Goal: Transaction & Acquisition: Purchase product/service

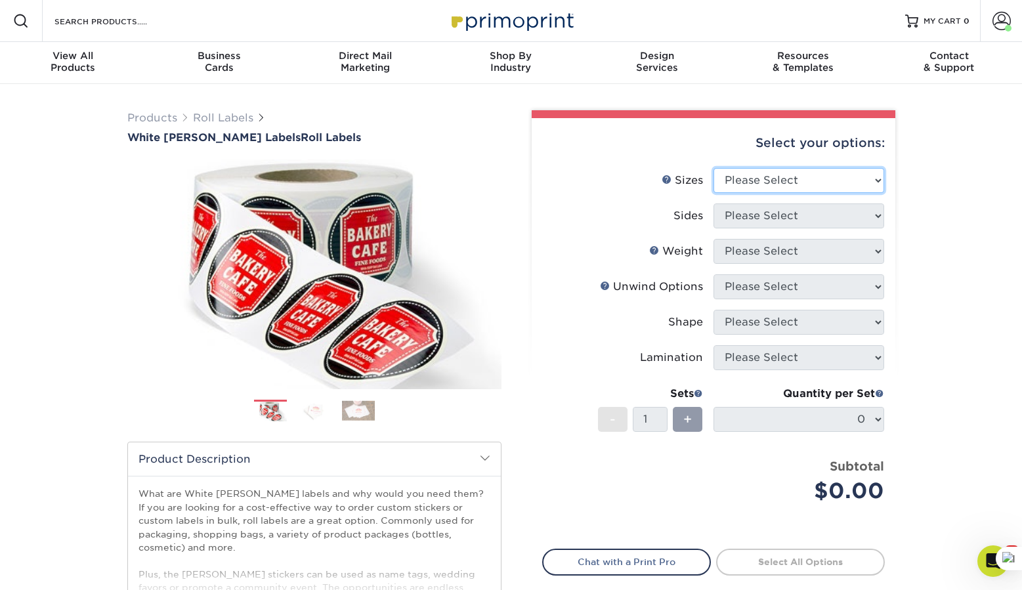
click at [729, 182] on select "Please Select 1" x 1" 1" x 2" 1" x 2.5" 1" x 3" 1.5" x 1.5" 1.5" x 2.5" 1.5" x …" at bounding box center [799, 180] width 171 height 25
select select "2.00x3.00"
click at [714, 168] on select "Please Select 1" x 1" 1" x 2" 1" x 2.5" 1" x 3" 1.5" x 1.5" 1.5" x 2.5" 1.5" x …" at bounding box center [799, 180] width 171 height 25
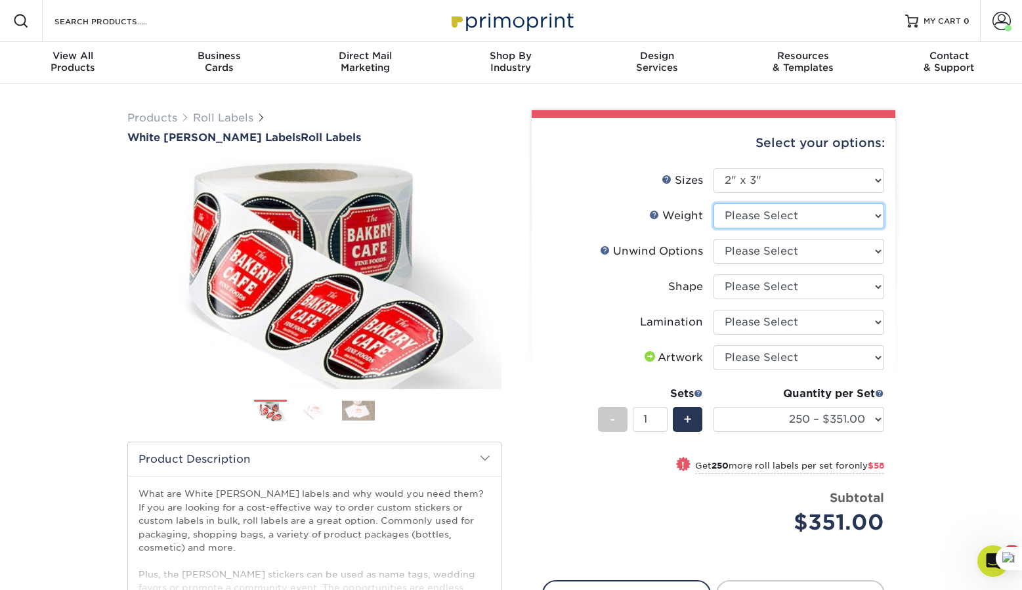
click at [737, 218] on select "Please Select WHBOPP" at bounding box center [799, 216] width 171 height 25
select select "WHBOPP"
click at [714, 204] on select "Please Select WHBOPP" at bounding box center [799, 216] width 171 height 25
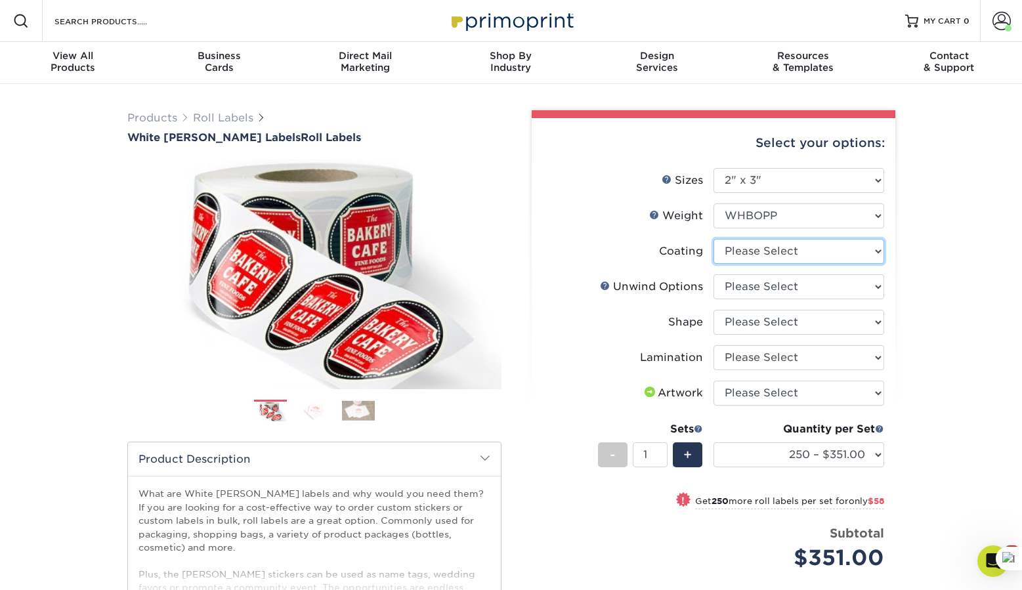
click at [743, 255] on select at bounding box center [799, 251] width 171 height 25
select select "3e7618de-abca-4bda-9f97-8b9129e913d8"
click at [714, 239] on select at bounding box center [799, 251] width 171 height 25
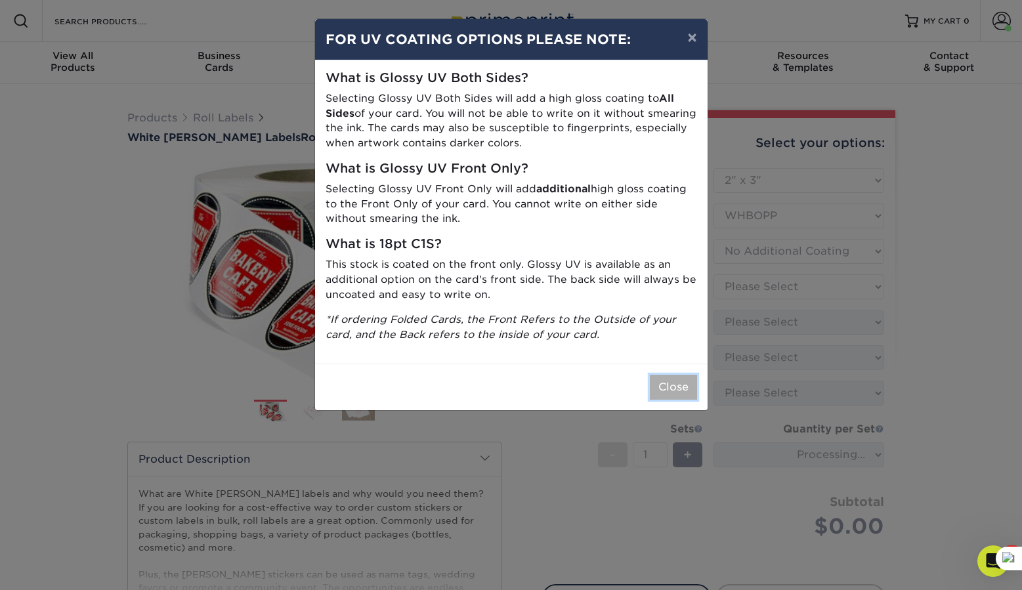
click at [680, 395] on button "Close" at bounding box center [673, 387] width 47 height 25
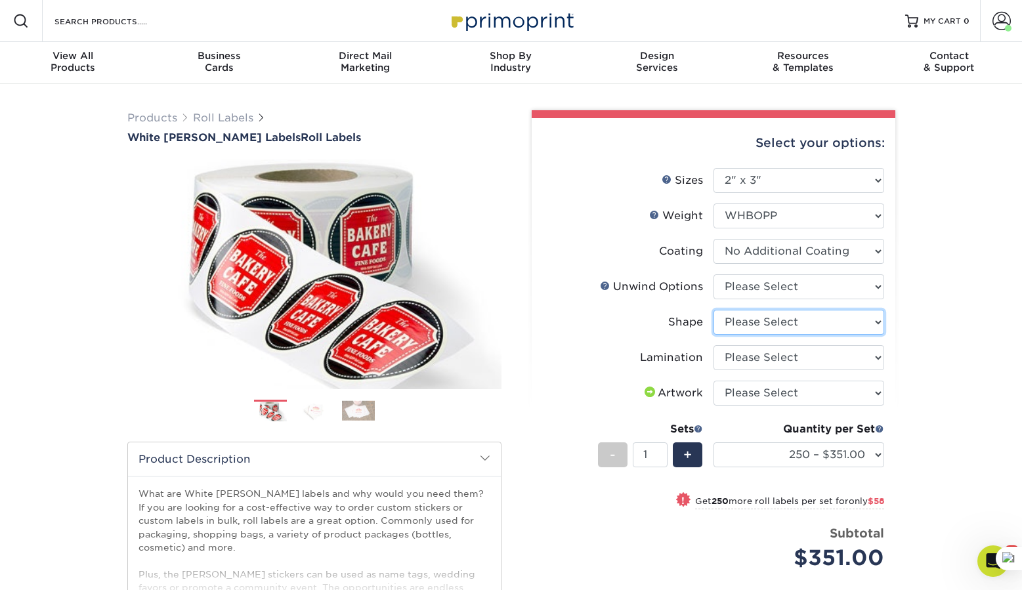
click at [751, 315] on select "Please Select Oval Rectangle" at bounding box center [799, 322] width 171 height 25
select select "3a88b762-68be-4bf8-9111-78ef7c97bde5"
click at [714, 310] on select "Please Select Oval Rectangle" at bounding box center [799, 322] width 171 height 25
click at [748, 356] on select "Please Select No Lamination Silk" at bounding box center [799, 357] width 171 height 25
select select "ccacb42f-45f7-42d3-bbd3-7c8421cf37f0"
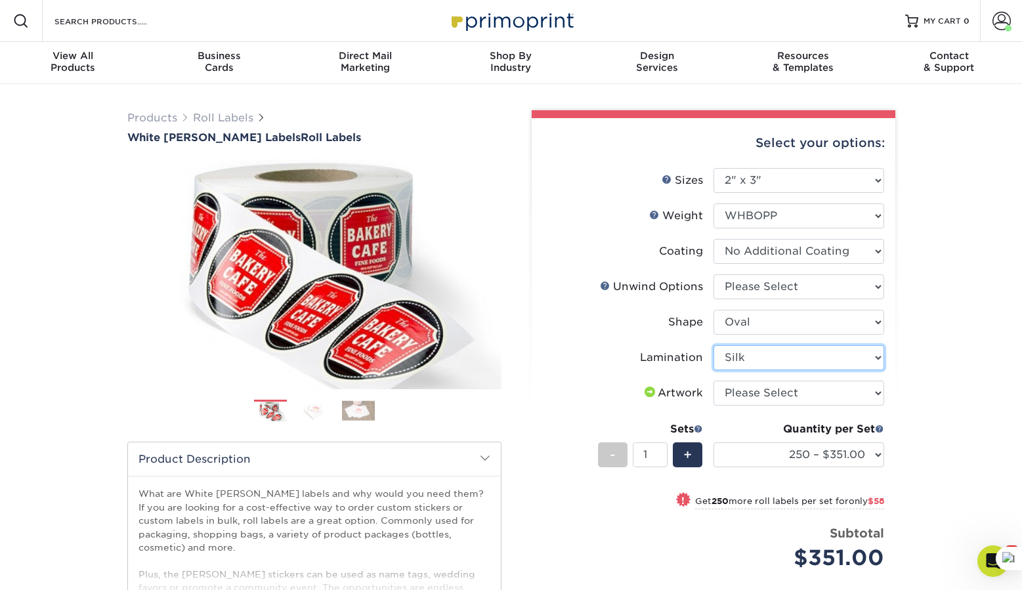
click at [714, 345] on select "Please Select No Lamination Silk" at bounding box center [799, 357] width 171 height 25
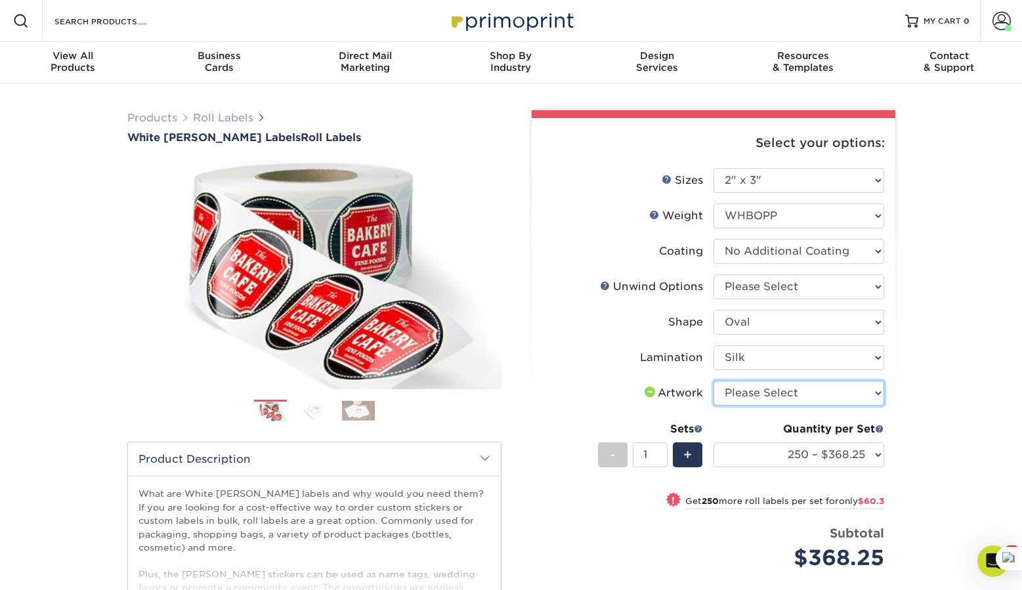
click at [748, 398] on select "Please Select I will upload files I need a design - $50" at bounding box center [799, 393] width 171 height 25
select select "upload"
click at [714, 381] on select "Please Select I will upload files I need a design - $50" at bounding box center [799, 393] width 171 height 25
click at [774, 456] on select "250 – $368.25 500 – $428.55 1000 – $468.85 2500 – $539.45 5000 – $681.20 10000 …" at bounding box center [799, 454] width 171 height 25
click at [783, 454] on select "250 – $368.25 500 – $428.55 1000 – $468.85 2500 – $539.45 5000 – $681.20 10000 …" at bounding box center [799, 454] width 171 height 25
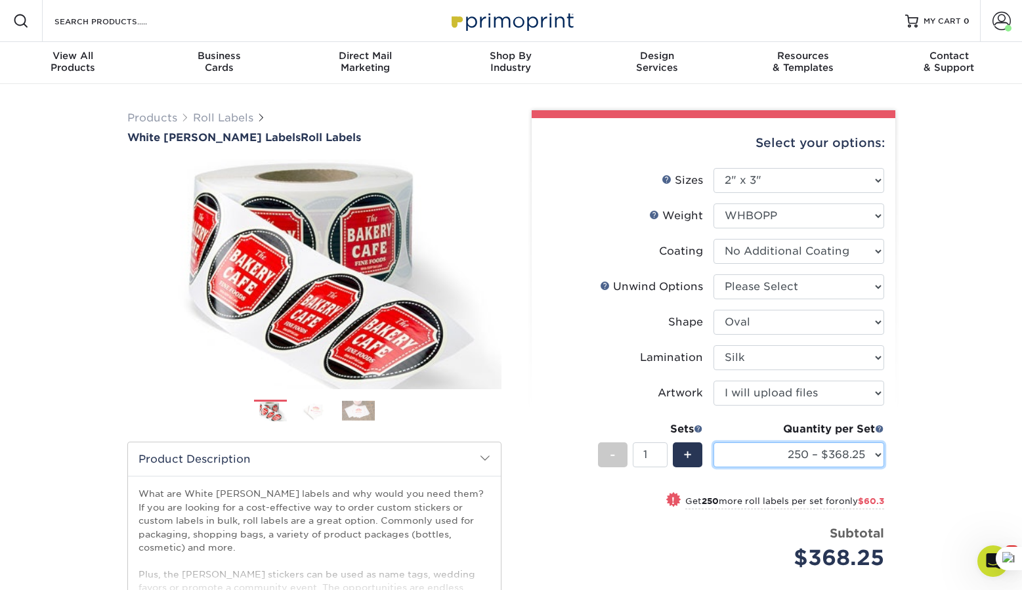
select select "500 – $428.55"
click at [714, 442] on select "250 – $368.25 500 – $428.55 1000 – $468.85 2500 – $539.45 5000 – $681.20 10000 …" at bounding box center [799, 454] width 171 height 25
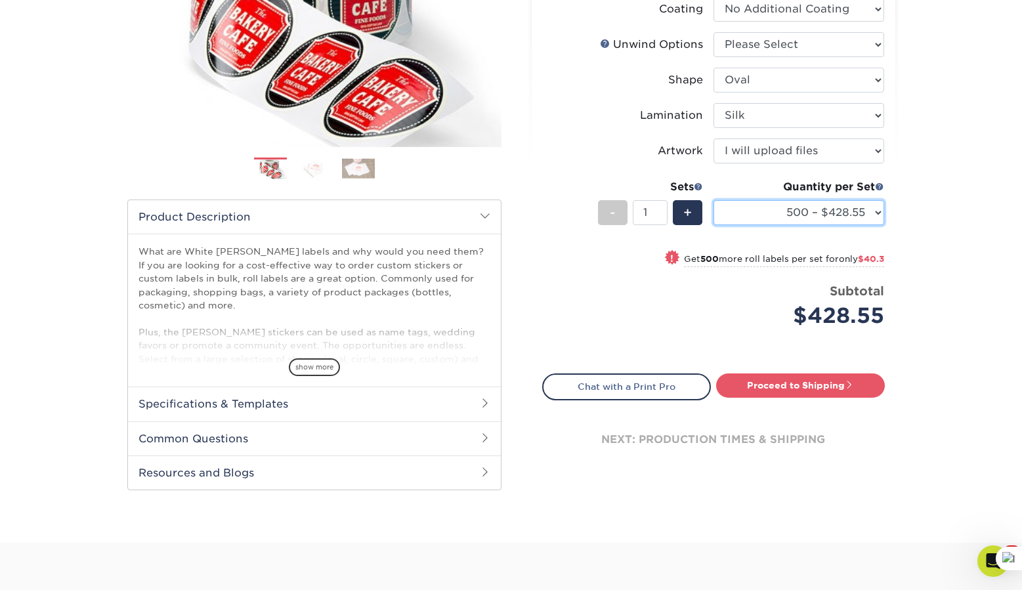
scroll to position [253, 0]
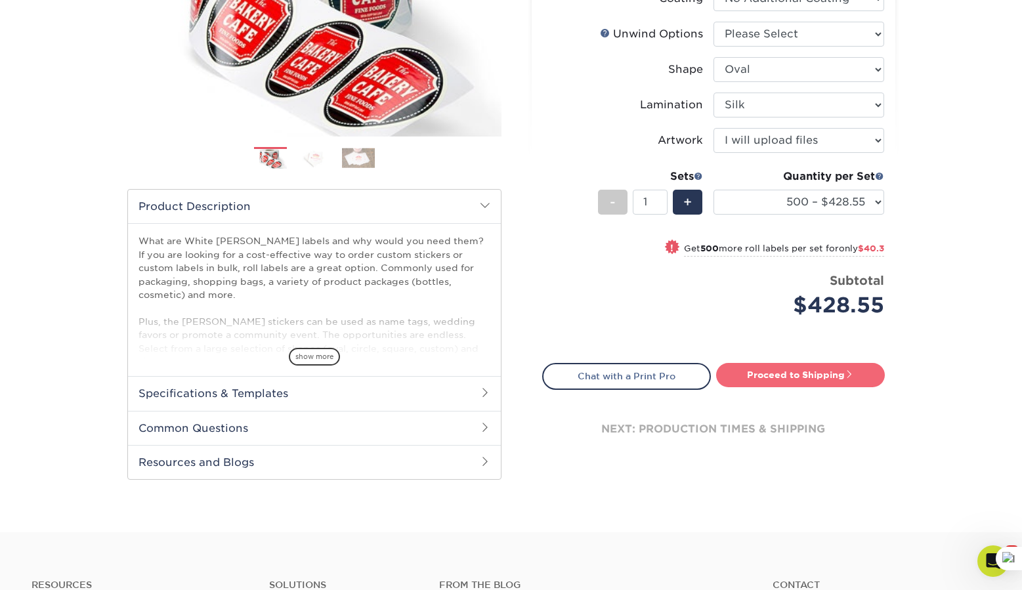
click at [781, 382] on link "Proceed to Shipping" at bounding box center [800, 375] width 169 height 24
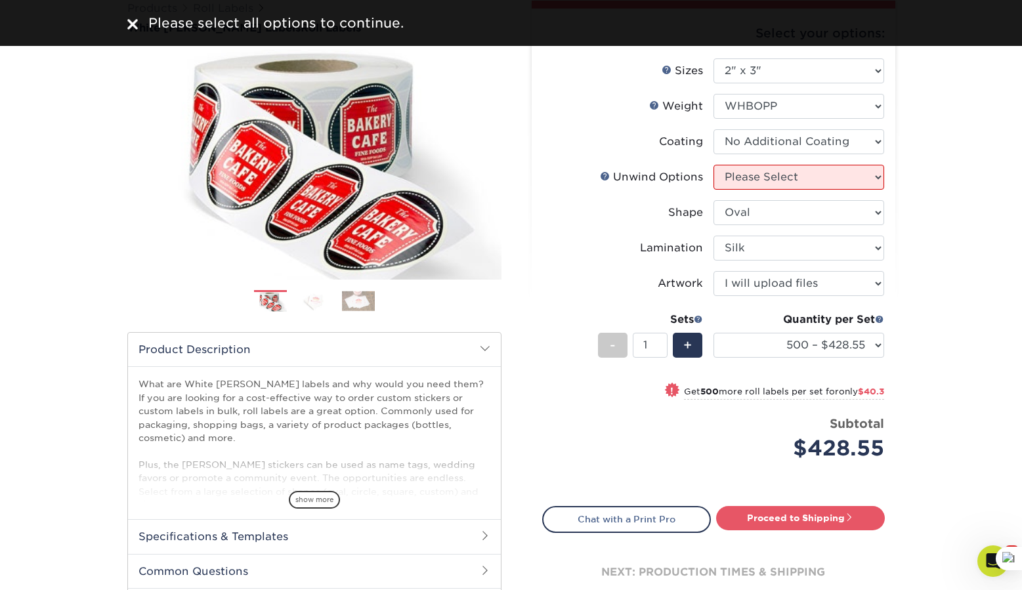
scroll to position [106, 0]
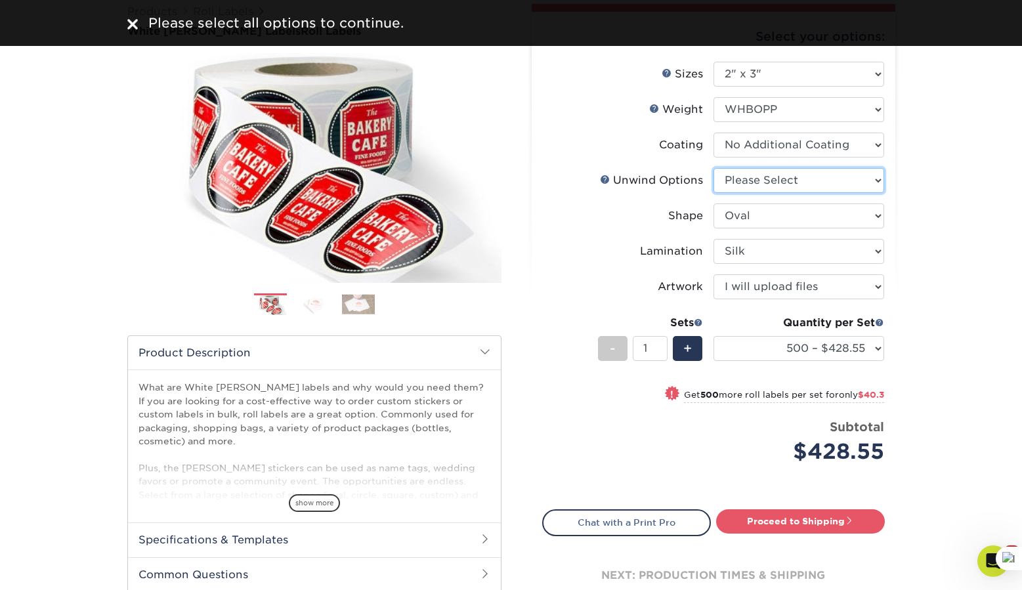
click at [735, 179] on select "Please Select Not Important Off Top (Direction #1) Off Bottom (Direction #2) Of…" at bounding box center [799, 180] width 171 height 25
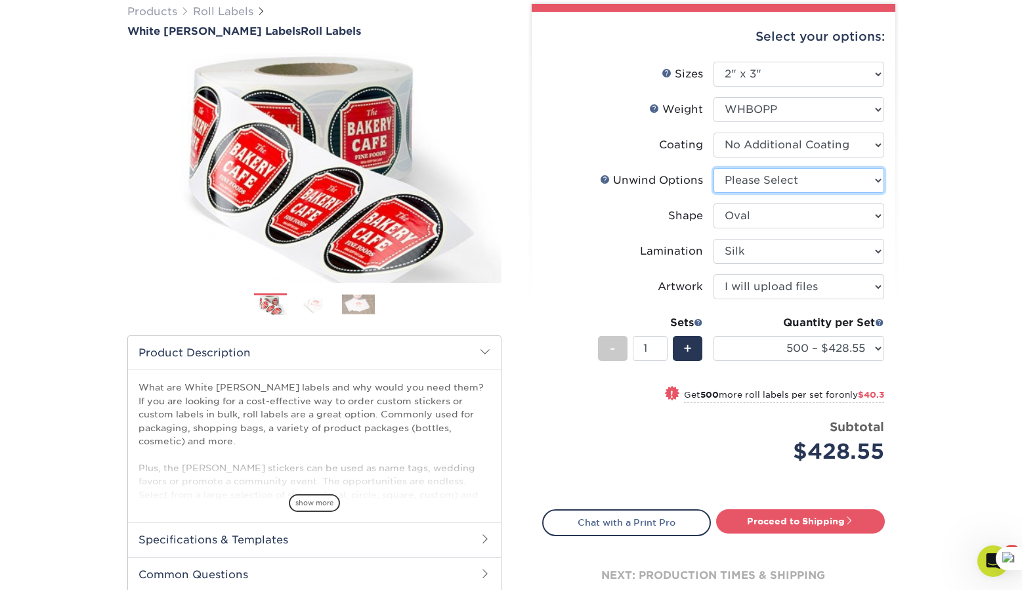
select select "9ec9c574-00b8-4b05-9945-b46087253bbc"
click at [714, 168] on select "Please Select Not Important Off Top (Direction #1) Off Bottom (Direction #2) Of…" at bounding box center [799, 180] width 171 height 25
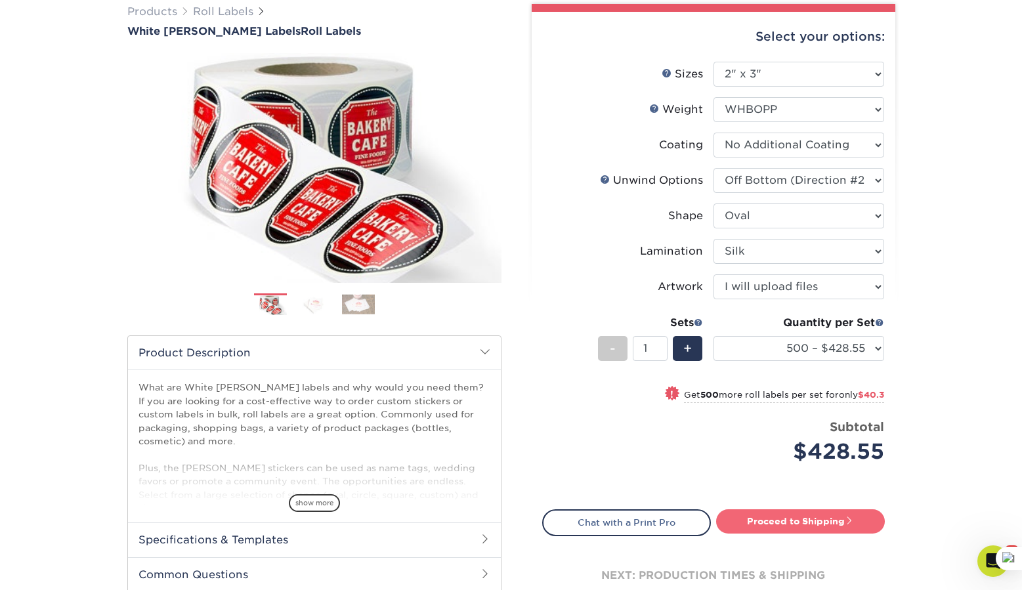
click at [787, 519] on link "Proceed to Shipping" at bounding box center [800, 521] width 169 height 24
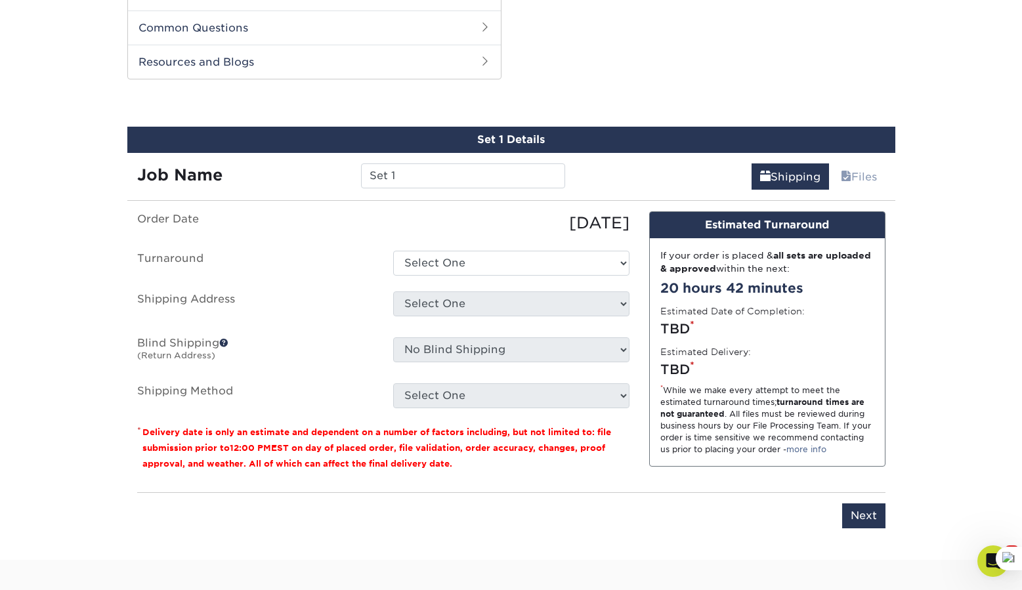
scroll to position [668, 0]
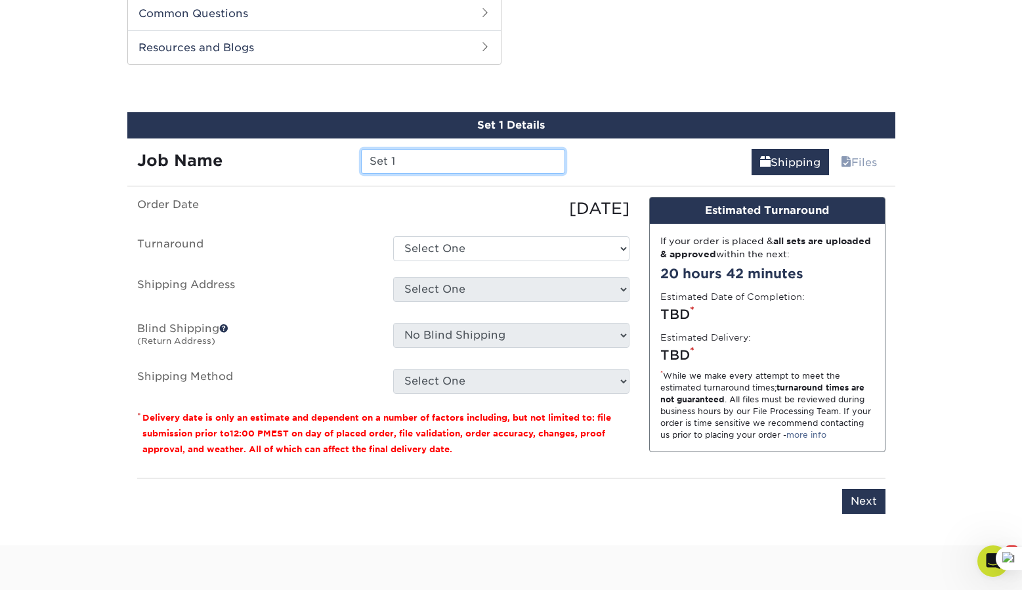
click at [390, 166] on input "Set 1" at bounding box center [463, 161] width 204 height 25
type input "O"
type input "Front Oval Honey Labels"
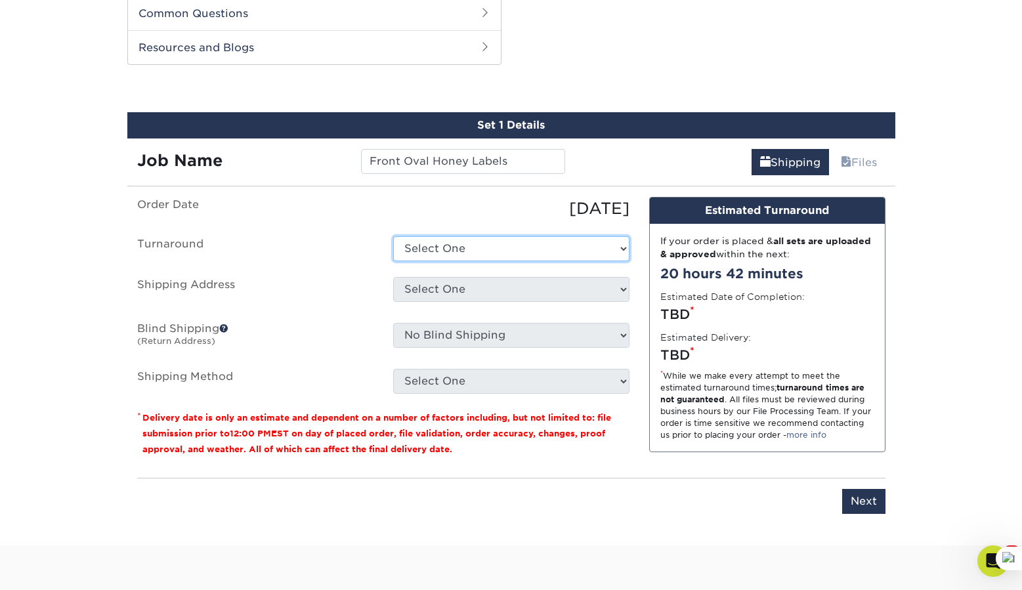
click at [443, 236] on select "Select One 2-4 Business Days Next Business Day (+$87.96)" at bounding box center [511, 248] width 236 height 25
select select "857c0561-a1d4-4ee8-affd-8ec2183614a9"
click at [393, 236] on select "Select One 2-4 Business Days Next Business Day (+$87.96)" at bounding box center [511, 248] width 236 height 25
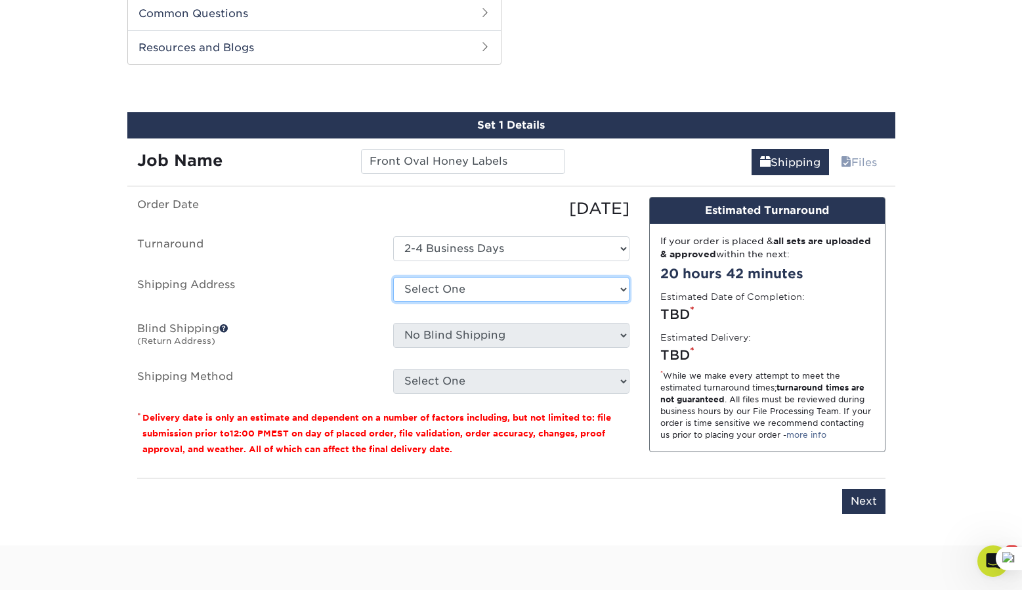
click at [424, 286] on select "Select One Ariel Mooney Chelsea Alba Kathryn Collmar Kathryn Collmar + Add New …" at bounding box center [511, 289] width 236 height 25
select select "253765"
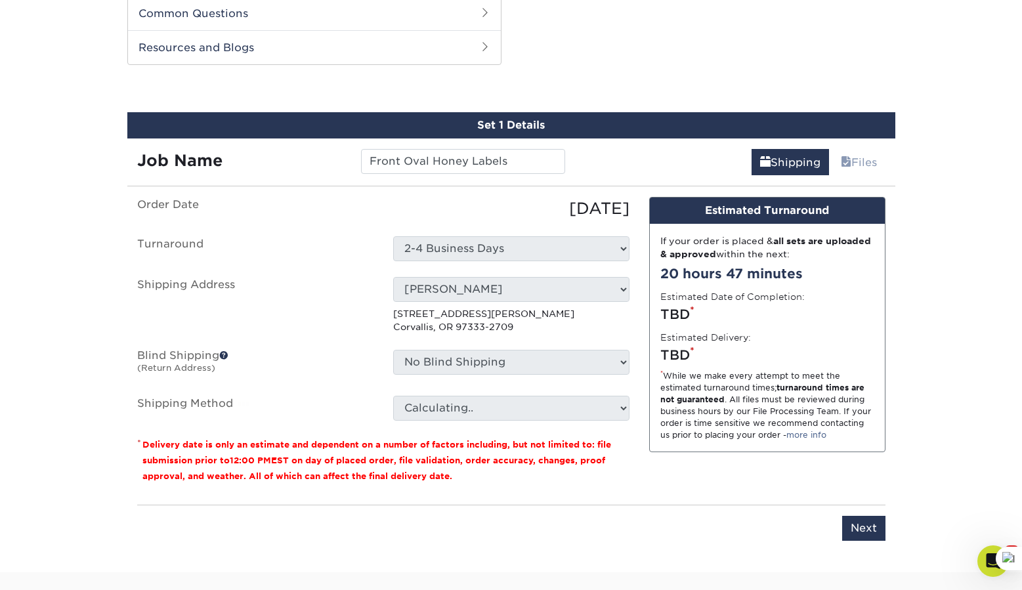
click at [348, 335] on ul "Order Date 10/01/2025 Turnaround Select One 2-4 Business Days Next Business Day…" at bounding box center [383, 309] width 492 height 224
click at [337, 356] on label "Blind Shipping (Return Address)" at bounding box center [255, 365] width 256 height 30
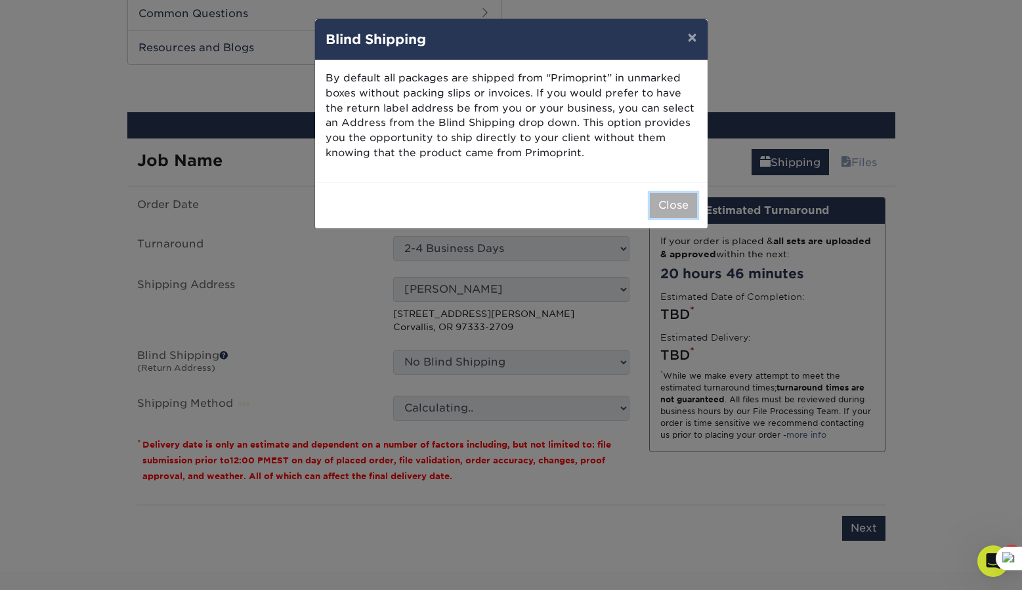
click at [668, 204] on button "Close" at bounding box center [673, 205] width 47 height 25
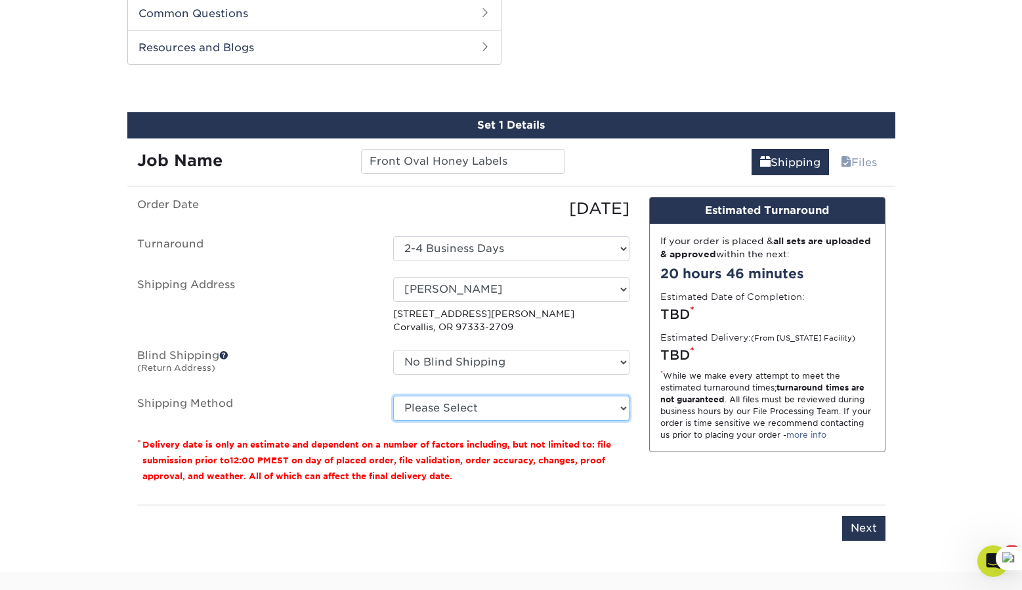
click at [510, 410] on select "Please Select 3 Day Shipping Service (+$23.82) 2 Day Air Shipping (+$24.29) Gro…" at bounding box center [511, 408] width 236 height 25
select select "12"
click at [393, 396] on select "Please Select 3 Day Shipping Service (+$23.82) 2 Day Air Shipping (+$24.29) Gro…" at bounding box center [511, 408] width 236 height 25
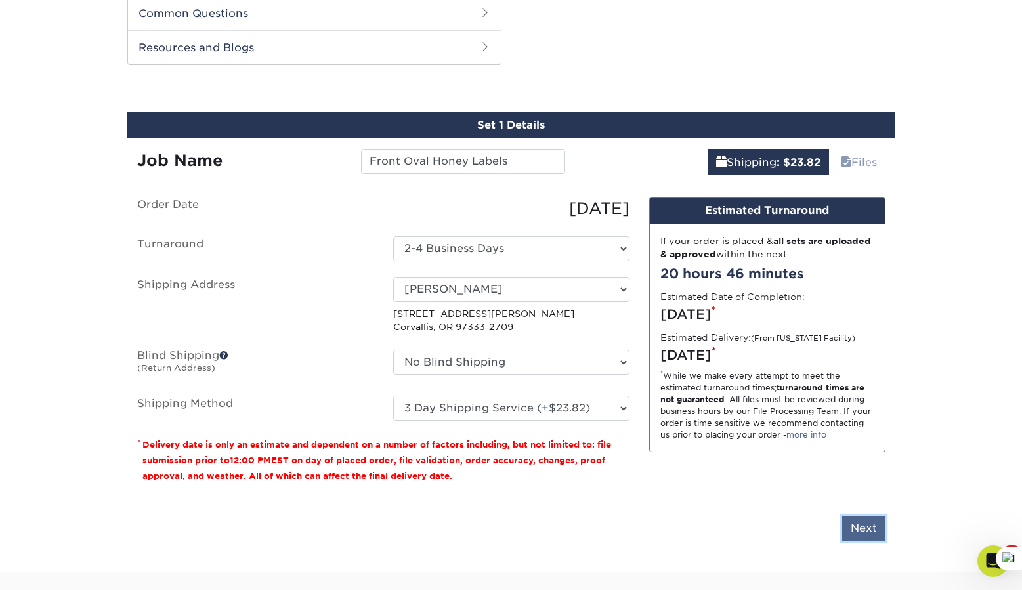
click at [862, 526] on input "Next" at bounding box center [863, 528] width 43 height 25
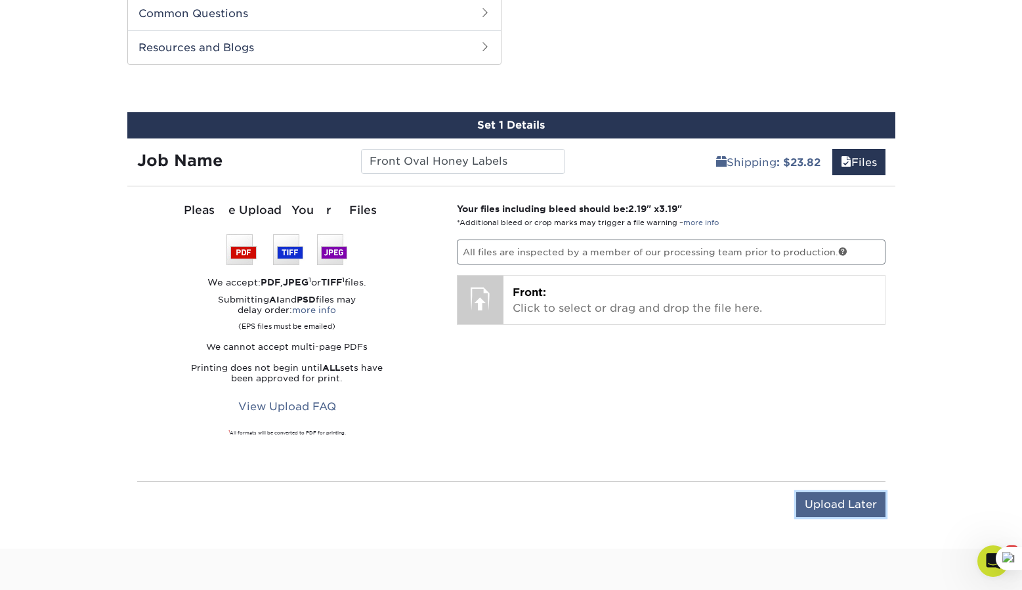
click at [839, 503] on input "Upload Later" at bounding box center [840, 504] width 89 height 25
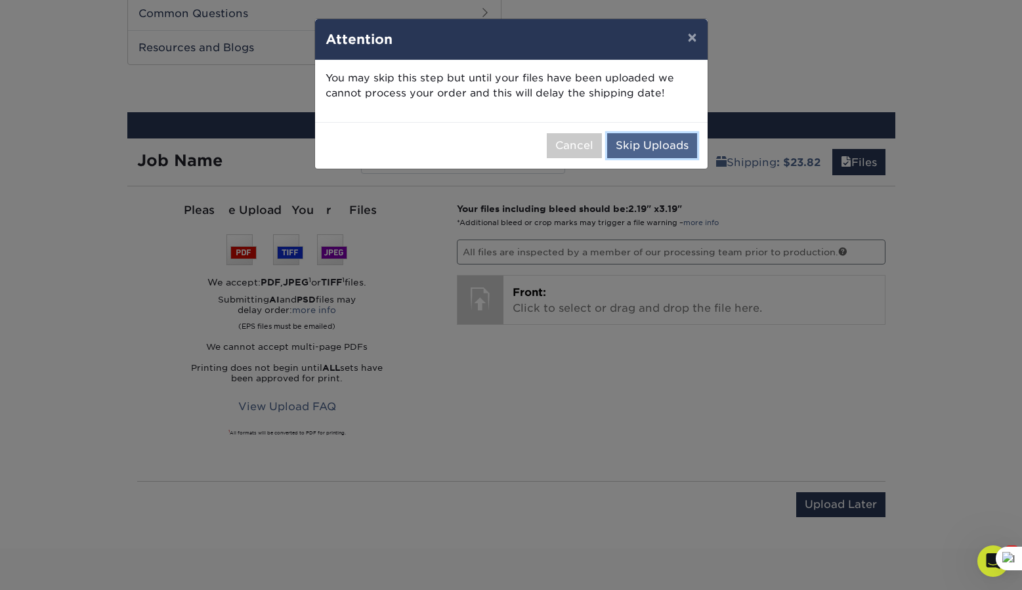
click at [664, 148] on button "Skip Uploads" at bounding box center [652, 145] width 90 height 25
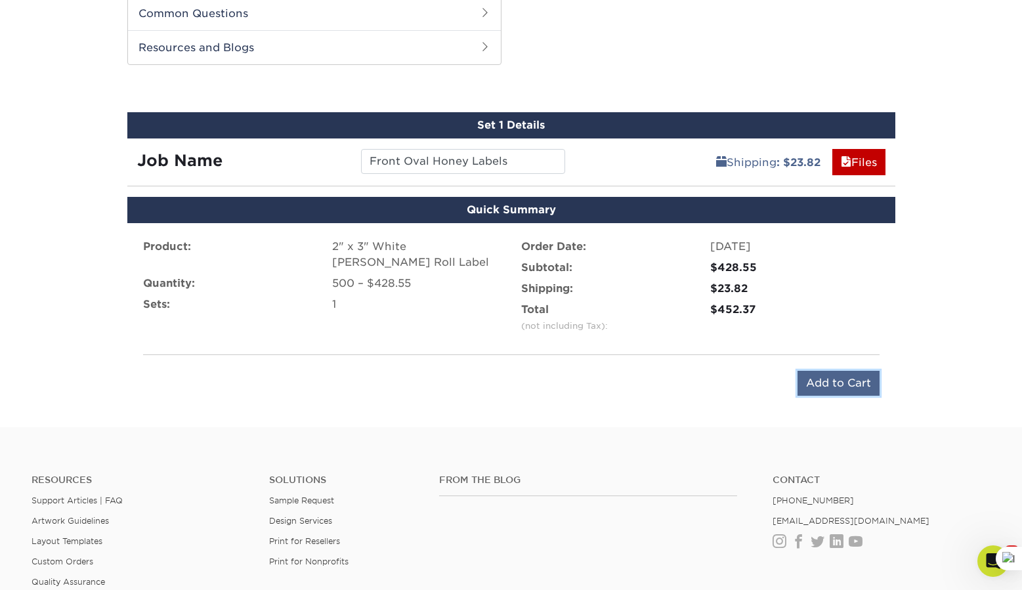
click at [835, 390] on input "Add to Cart" at bounding box center [839, 383] width 82 height 25
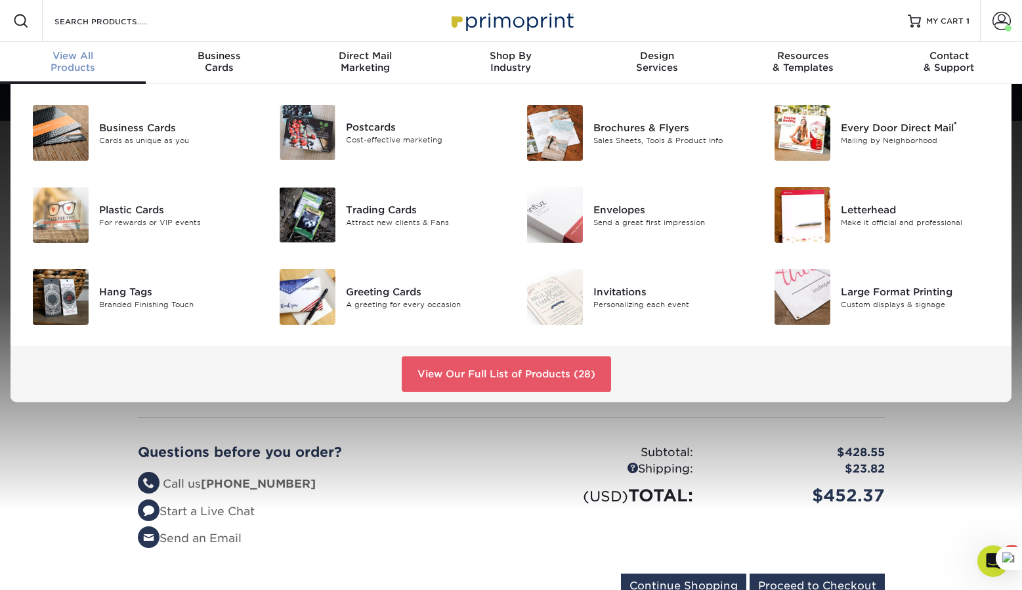
click at [468, 364] on link "View Our Full List of Products (28)" at bounding box center [506, 373] width 209 height 35
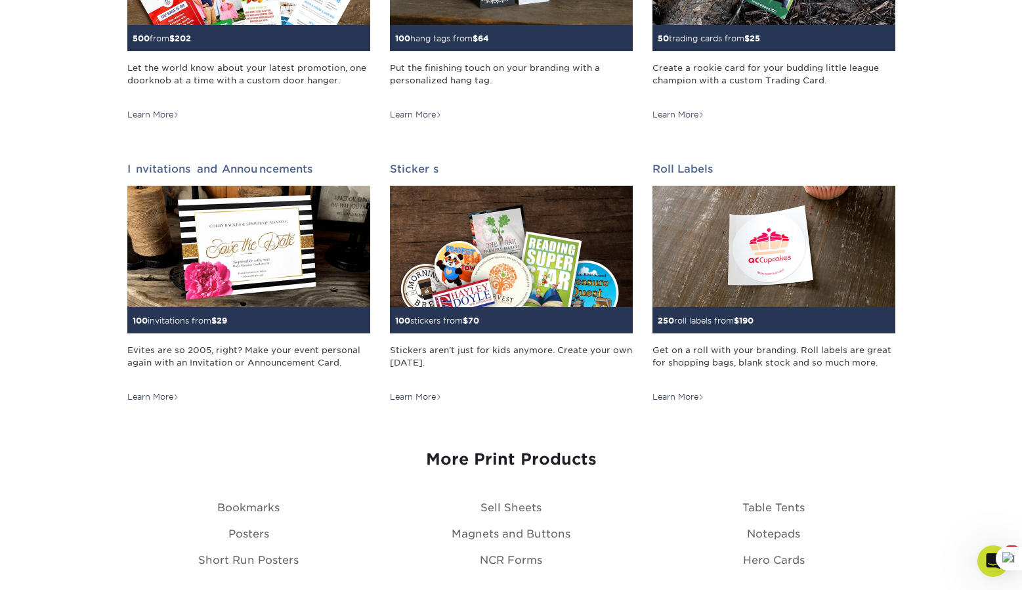
scroll to position [1230, 0]
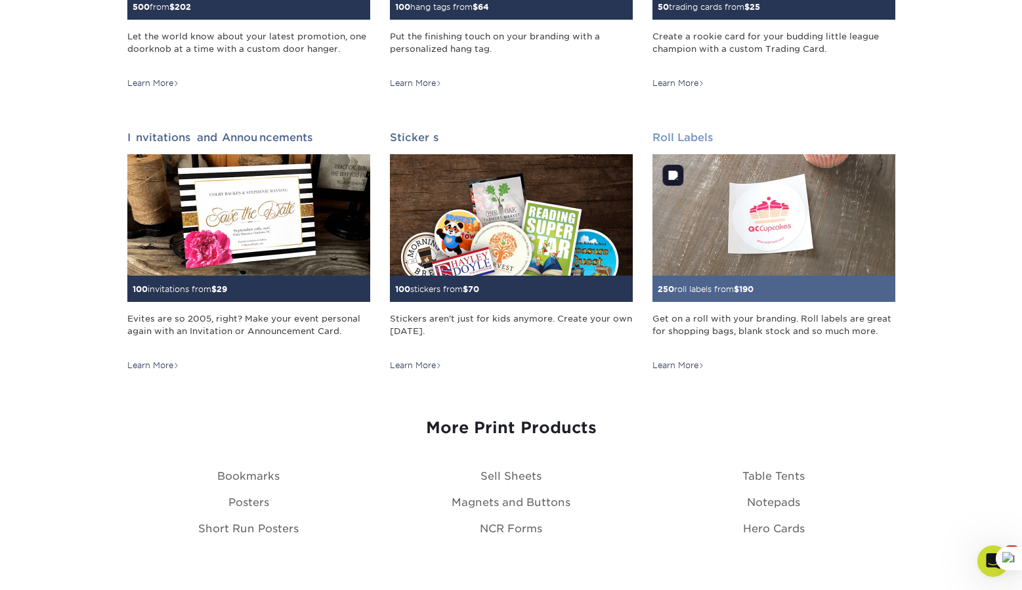
click at [714, 225] on img at bounding box center [774, 214] width 243 height 121
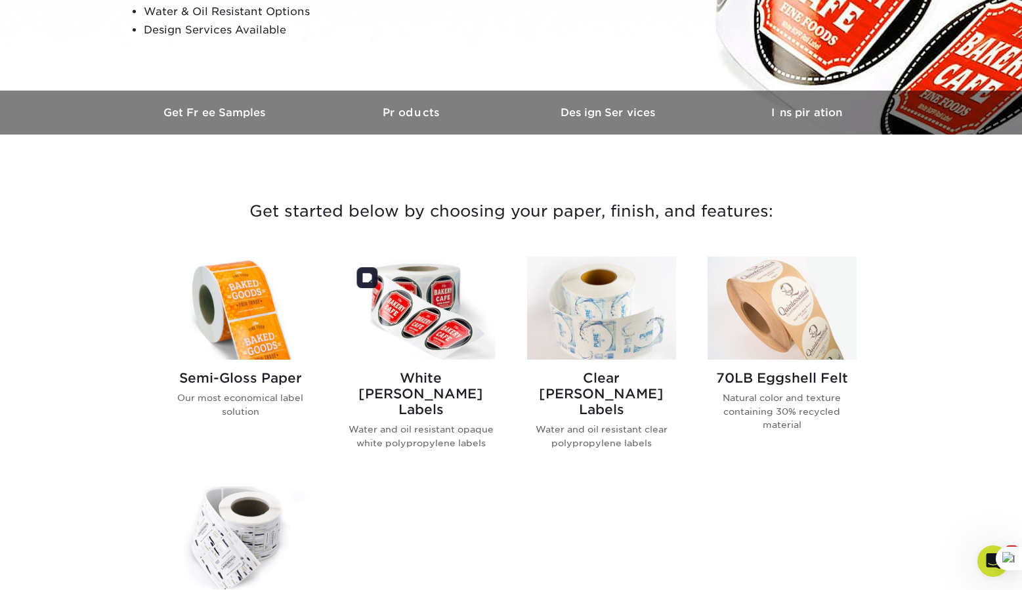
click at [465, 320] on img at bounding box center [421, 308] width 149 height 103
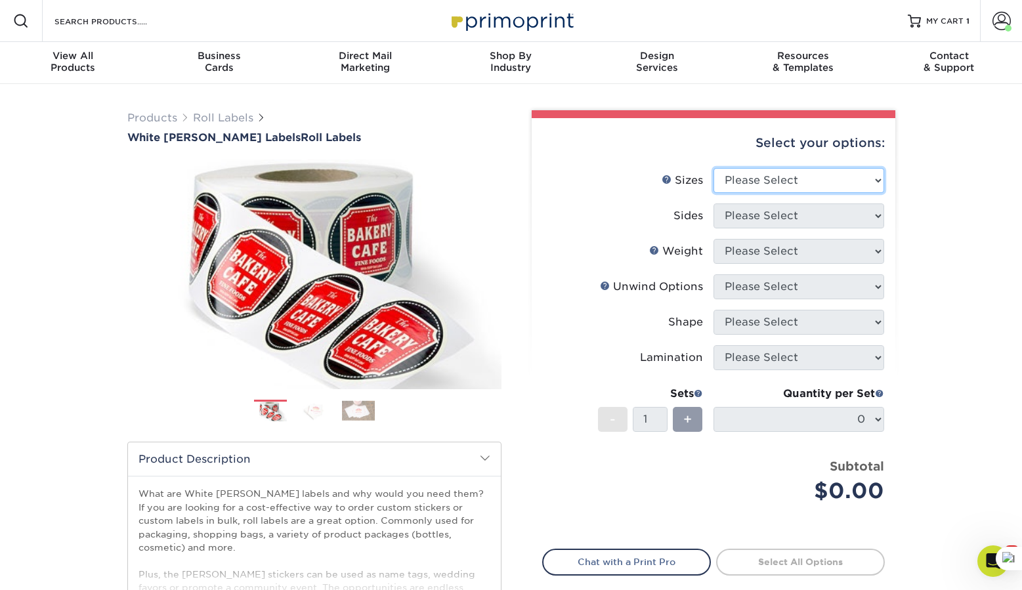
click at [769, 183] on select "Please Select 1" x 1" 1" x 2" 1" x 2.5" 1" x 3" 1.5" x 1.5" 1.5" x 2.5" 1.5" x …" at bounding box center [799, 180] width 171 height 25
select select "2.00x3.00"
click at [714, 168] on select "Please Select 1" x 1" 1" x 2" 1" x 2.5" 1" x 3" 1.5" x 1.5" 1.5" x 2.5" 1.5" x …" at bounding box center [799, 180] width 171 height 25
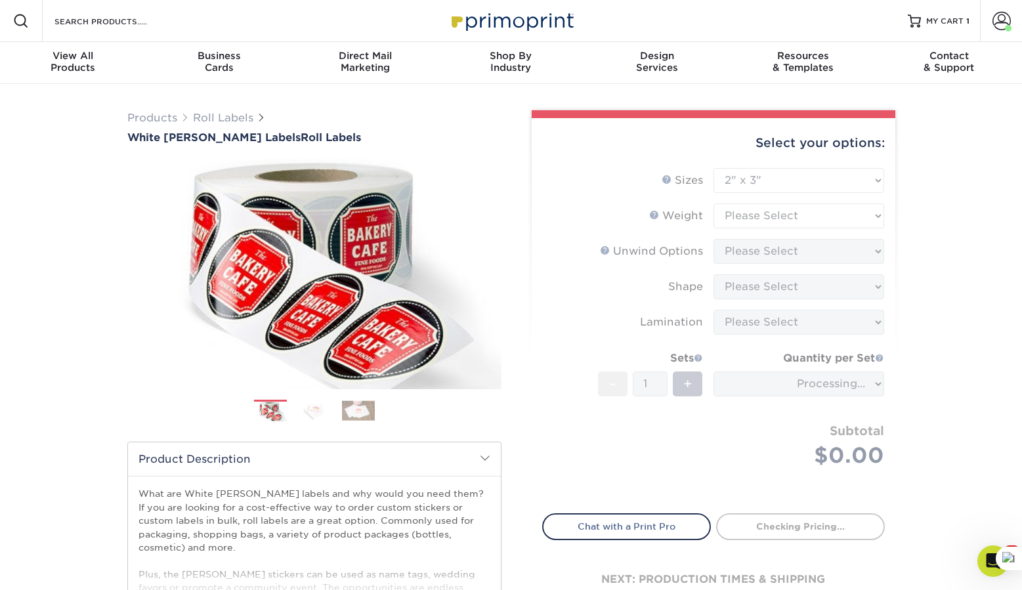
click at [745, 216] on form "Sizes Help Sizes Please Select 1" x 1" 1" x 2" 1" x 2.5" 1" x 3" 1.5" x 1.5" 1.…" at bounding box center [713, 333] width 343 height 330
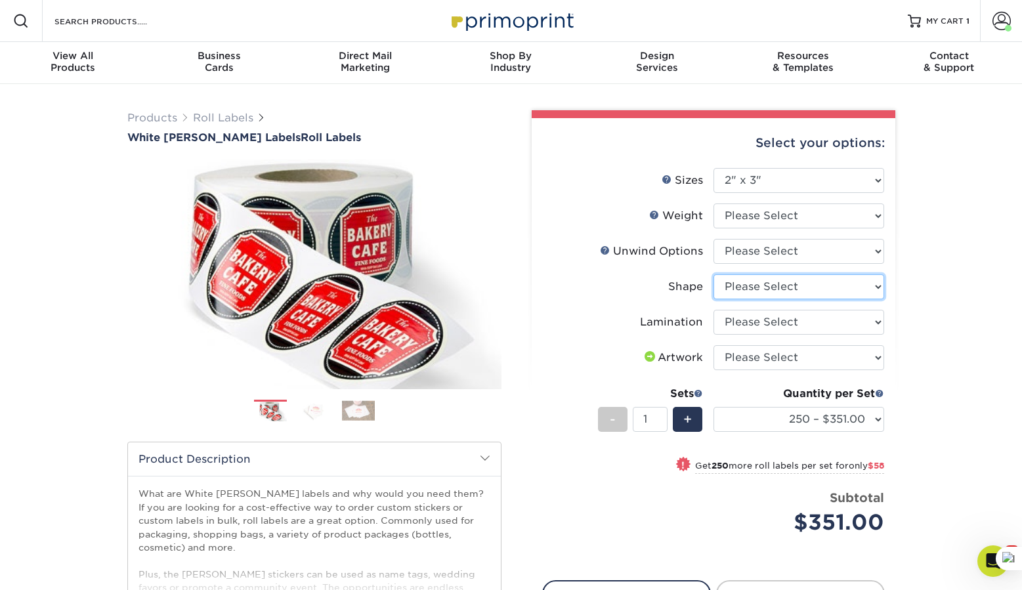
click at [746, 276] on select "Please Select Oval Rectangle" at bounding box center [799, 286] width 171 height 25
select select "ee567ae7-d0e9-47ca-830a-b172c097b44f"
click at [714, 274] on select "Please Select Oval Rectangle" at bounding box center [799, 286] width 171 height 25
click at [738, 211] on select "Please Select WHBOPP" at bounding box center [799, 216] width 171 height 25
select select "WHBOPP"
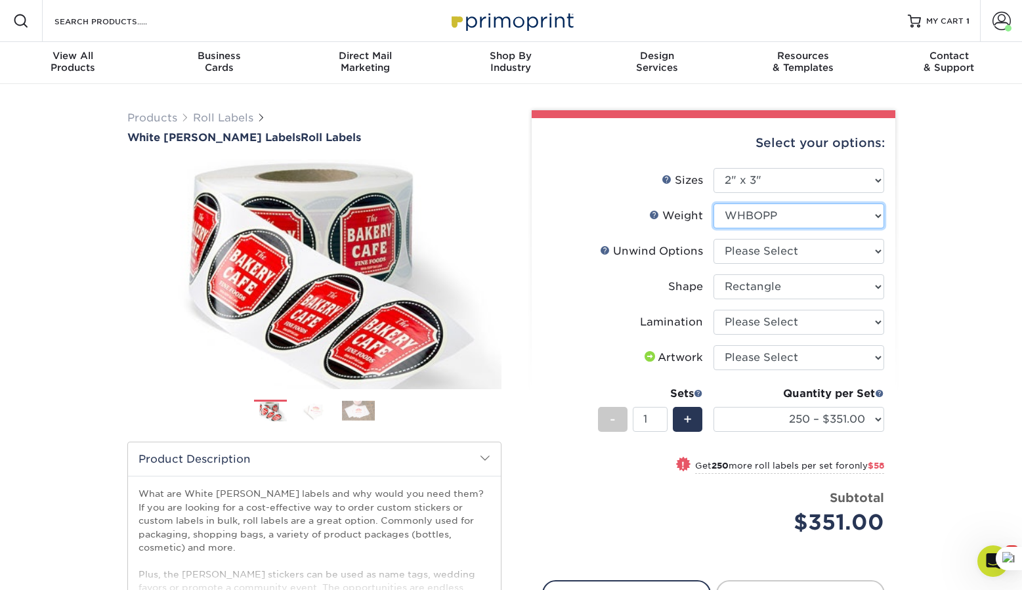
click at [714, 204] on select "Please Select WHBOPP" at bounding box center [799, 216] width 171 height 25
select select "-1"
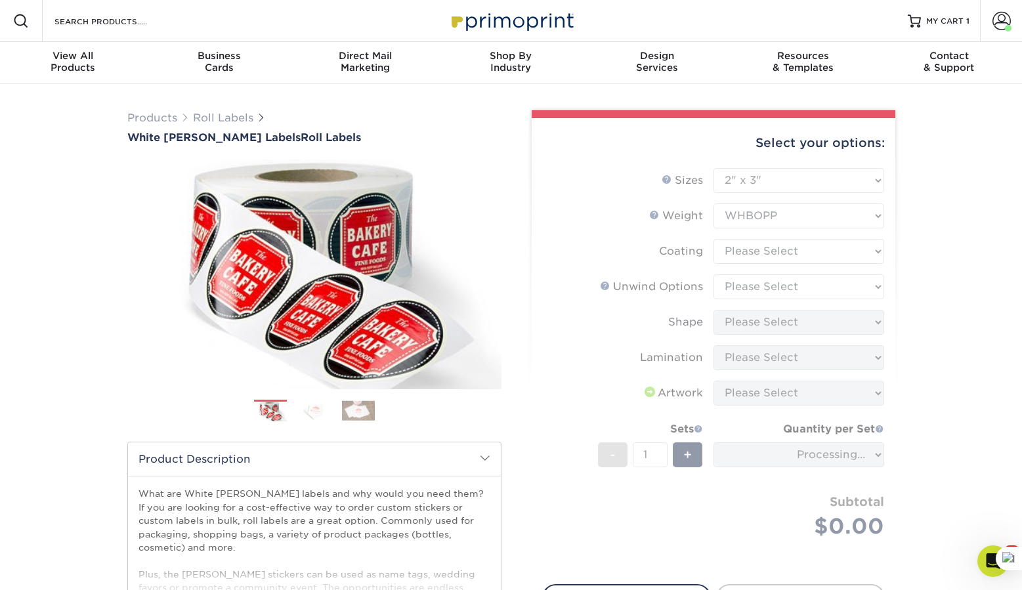
click at [733, 253] on form "Sizes Help Sizes Please Select 1" x 1" 1" x 2" 1" x 2.5" 1" x 3" 1.5" x 1.5" 1.…" at bounding box center [713, 368] width 343 height 401
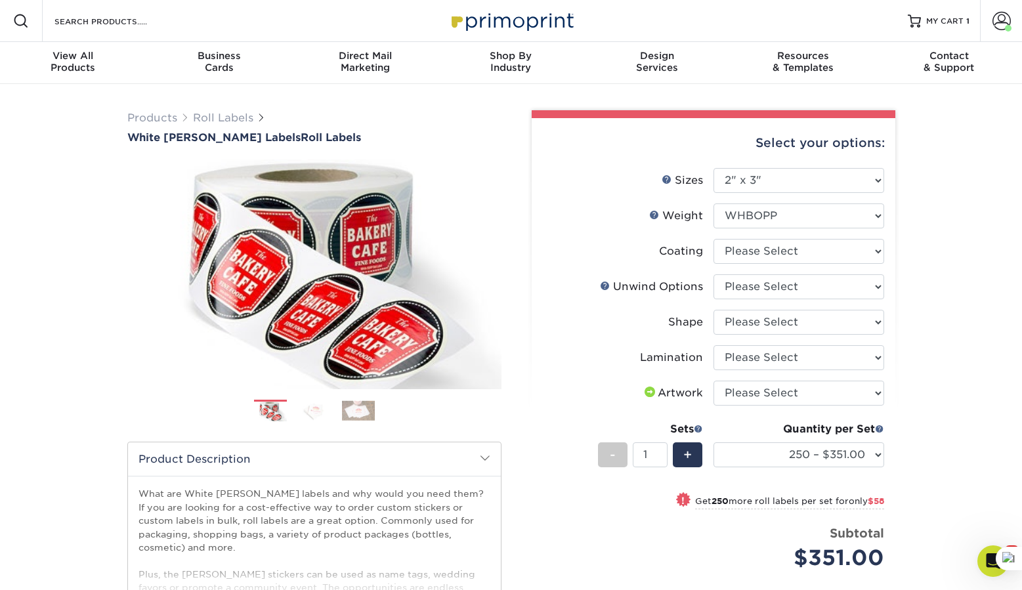
click at [733, 253] on form "Sizes Help Sizes Please Select 1" x 1" 1" x 2" 1" x 2.5" 1" x 3" 1.5" x 1.5" 1.…" at bounding box center [713, 384] width 343 height 433
click at [733, 253] on select at bounding box center [799, 251] width 171 height 25
select select "3e7618de-abca-4bda-9f97-8b9129e913d8"
click at [714, 239] on select at bounding box center [799, 251] width 171 height 25
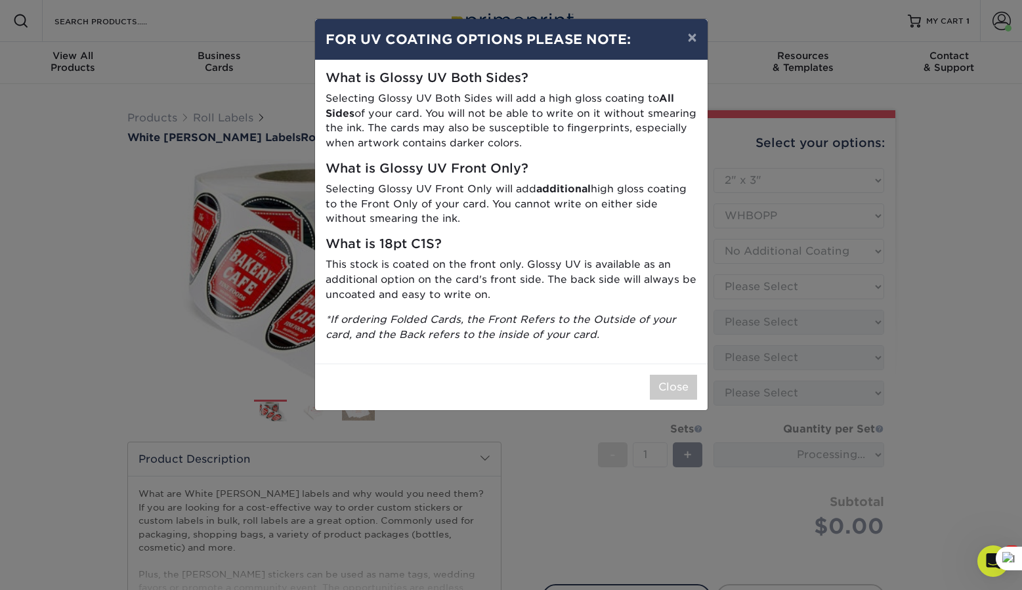
click at [733, 280] on div "× FOR UV COATING OPTIONS PLEASE NOTE: What is Glossy UV Both Sides? Selecting G…" at bounding box center [511, 295] width 1022 height 590
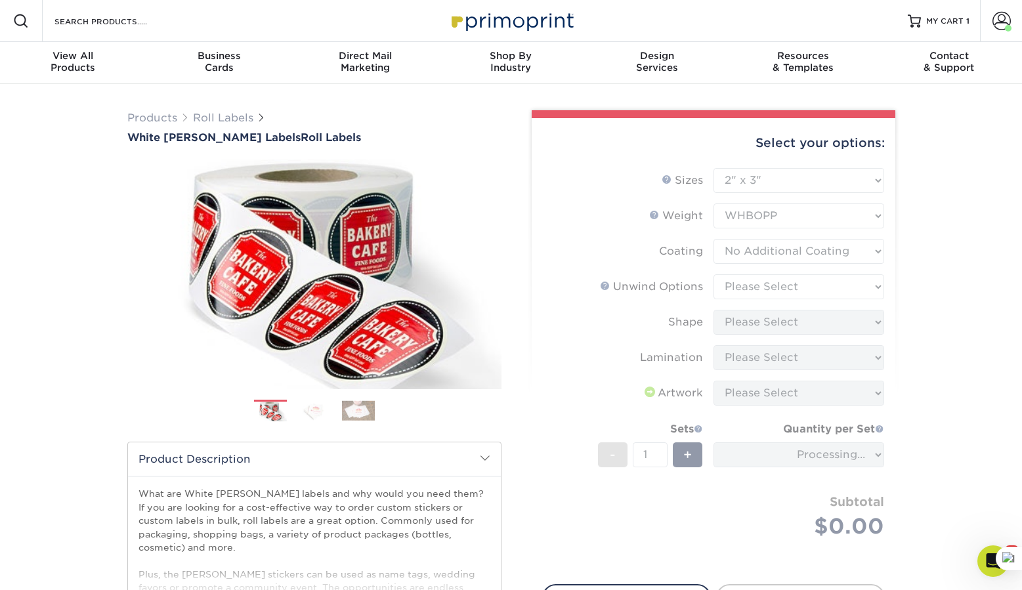
click at [731, 281] on form "Sizes Help Sizes Please Select 1" x 1" 1" x 2" 1" x 2.5" 1" x 3" 1.5" x 1.5" 1.…" at bounding box center [713, 368] width 343 height 401
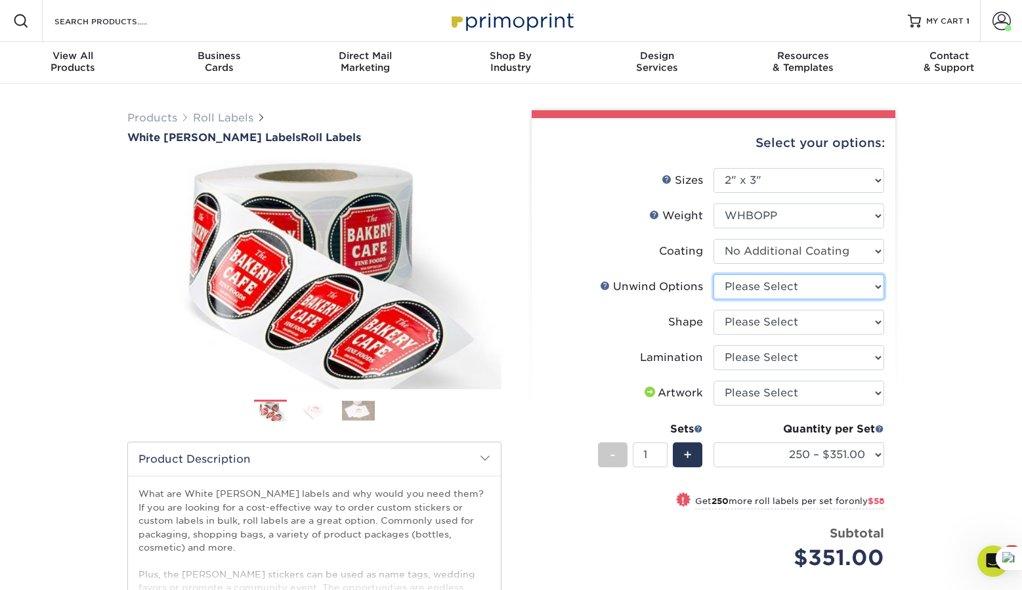
click at [733, 284] on select "Please Select Not Important Off Top (Direction #1) Off Bottom (Direction #2) Of…" at bounding box center [799, 286] width 171 height 25
select select "9ec9c574-00b8-4b05-9945-b46087253bbc"
click at [714, 274] on select "Please Select Not Important Off Top (Direction #1) Off Bottom (Direction #2) Of…" at bounding box center [799, 286] width 171 height 25
click at [740, 332] on select "Please Select Oval Rectangle" at bounding box center [799, 322] width 171 height 25
select select "ee567ae7-d0e9-47ca-830a-b172c097b44f"
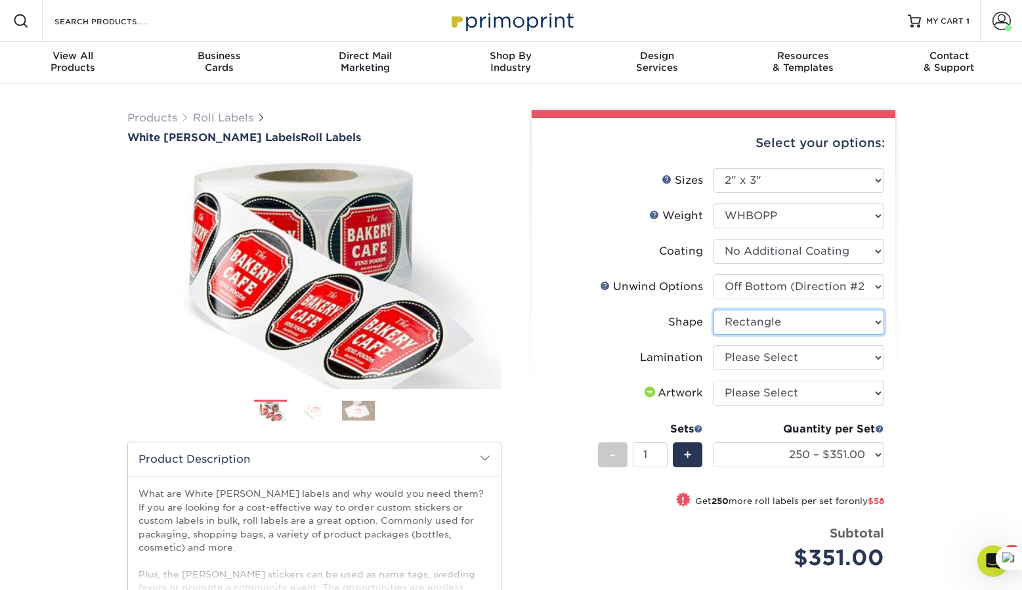
click at [714, 310] on select "Please Select Oval Rectangle" at bounding box center [799, 322] width 171 height 25
click at [738, 356] on select "Please Select No Lamination Silk" at bounding box center [799, 357] width 171 height 25
select select "ccacb42f-45f7-42d3-bbd3-7c8421cf37f0"
click at [714, 345] on select "Please Select No Lamination Silk" at bounding box center [799, 357] width 171 height 25
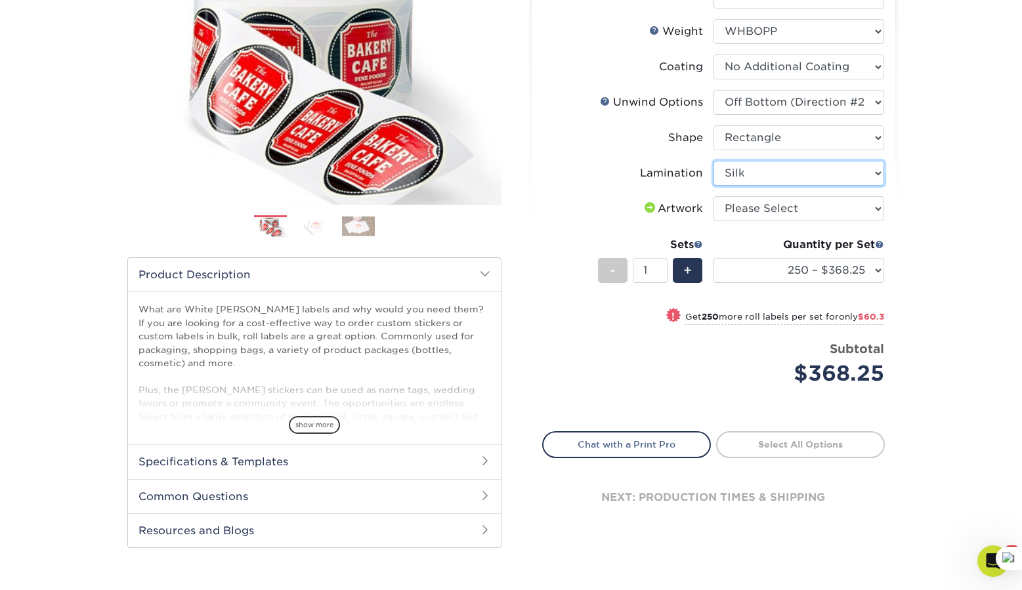
scroll to position [187, 0]
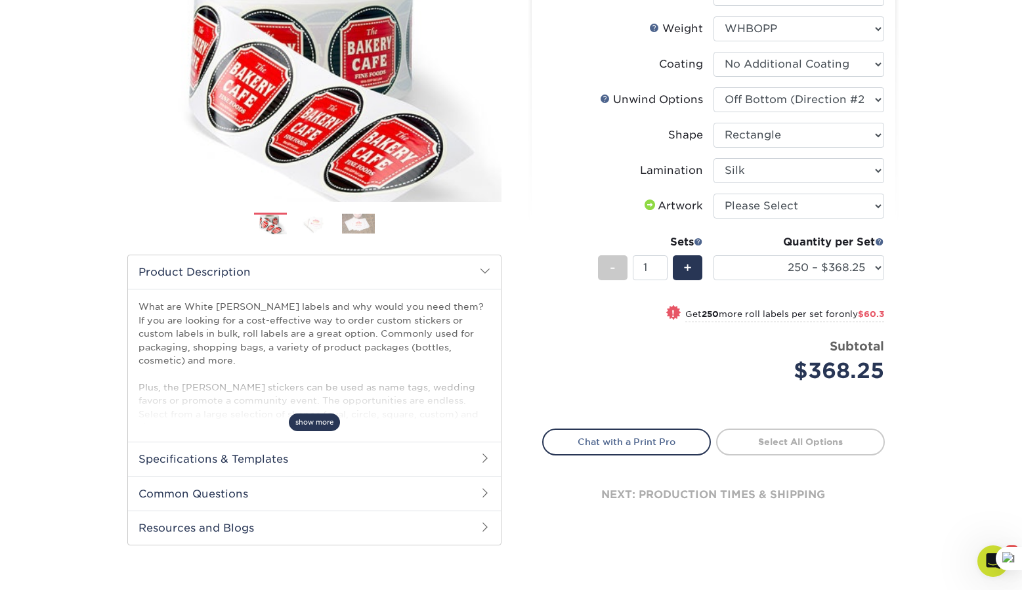
click at [291, 421] on span "show more" at bounding box center [314, 423] width 51 height 18
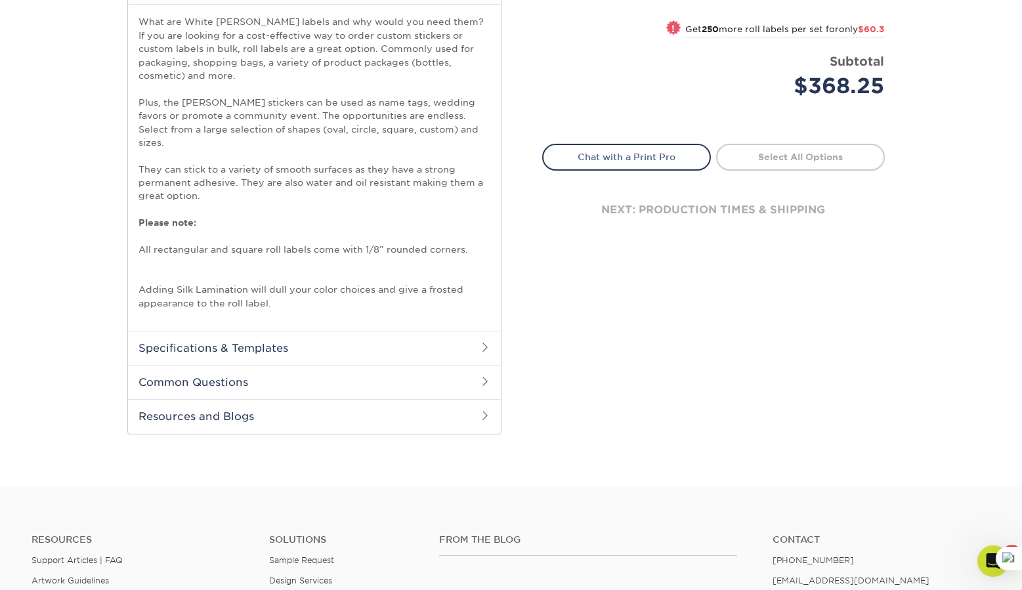
scroll to position [475, 0]
click at [269, 362] on h2 "Common Questions" at bounding box center [314, 379] width 373 height 34
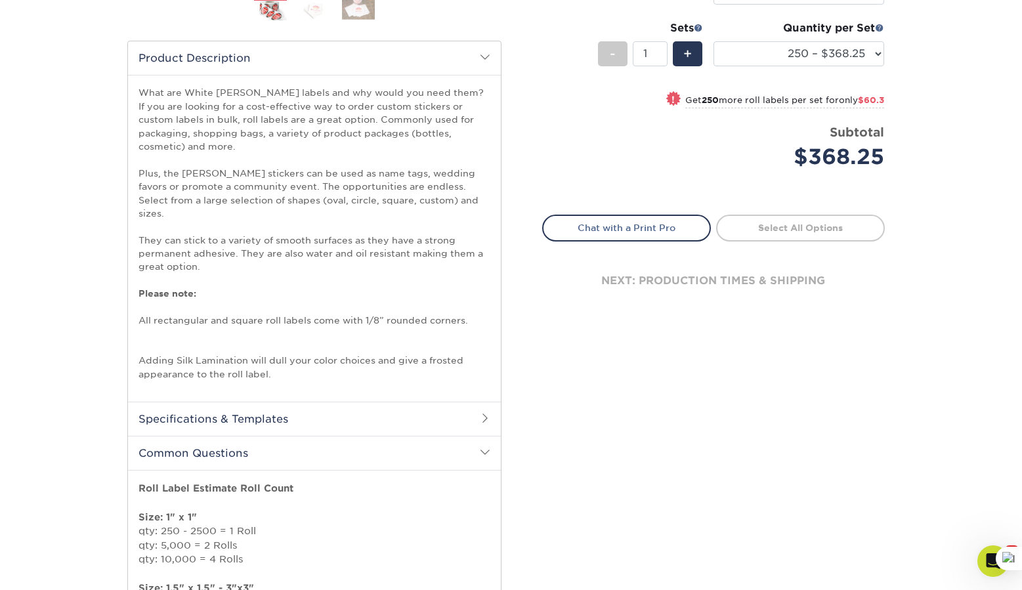
scroll to position [0, 0]
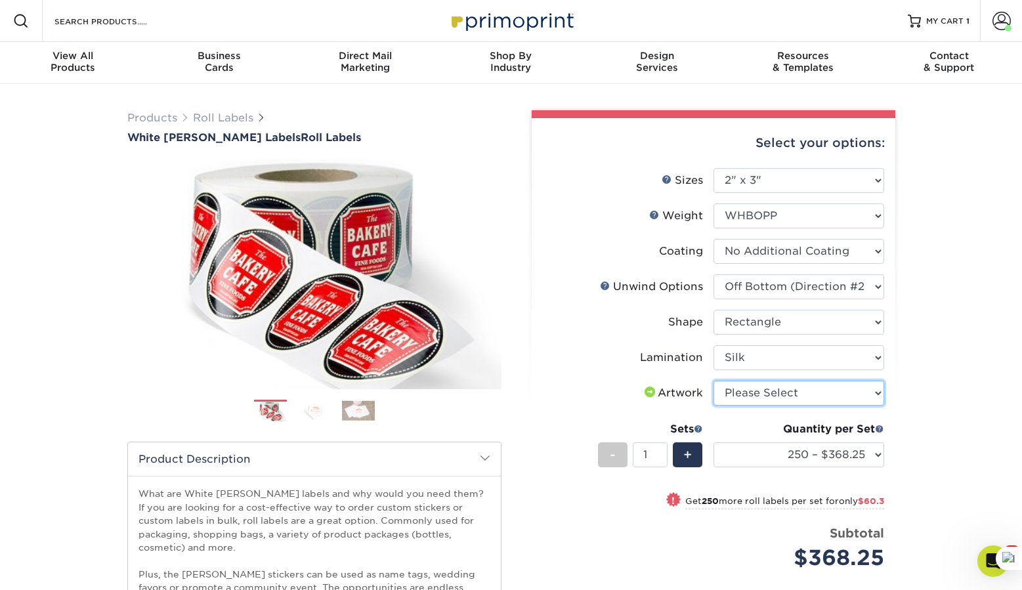
click at [764, 395] on select "Please Select I will upload files I need a design - $50" at bounding box center [799, 393] width 171 height 25
select select "upload"
click at [714, 381] on select "Please Select I will upload files I need a design - $50" at bounding box center [799, 393] width 171 height 25
click at [777, 463] on select "250 – $368.25 500 – $428.55 1000 – $468.85 2500 – $539.45 5000 – $681.20 10000 …" at bounding box center [799, 454] width 171 height 25
select select "500 – $428.55"
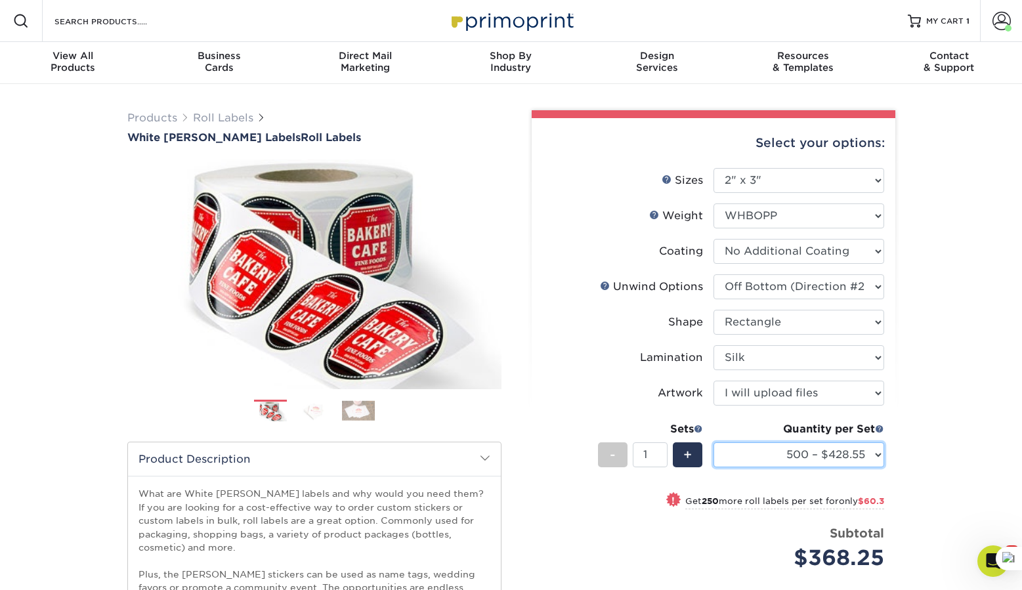
click at [714, 442] on select "250 – $368.25 500 – $428.55 1000 – $468.85 2500 – $539.45 5000 – $681.20 10000 …" at bounding box center [799, 454] width 171 height 25
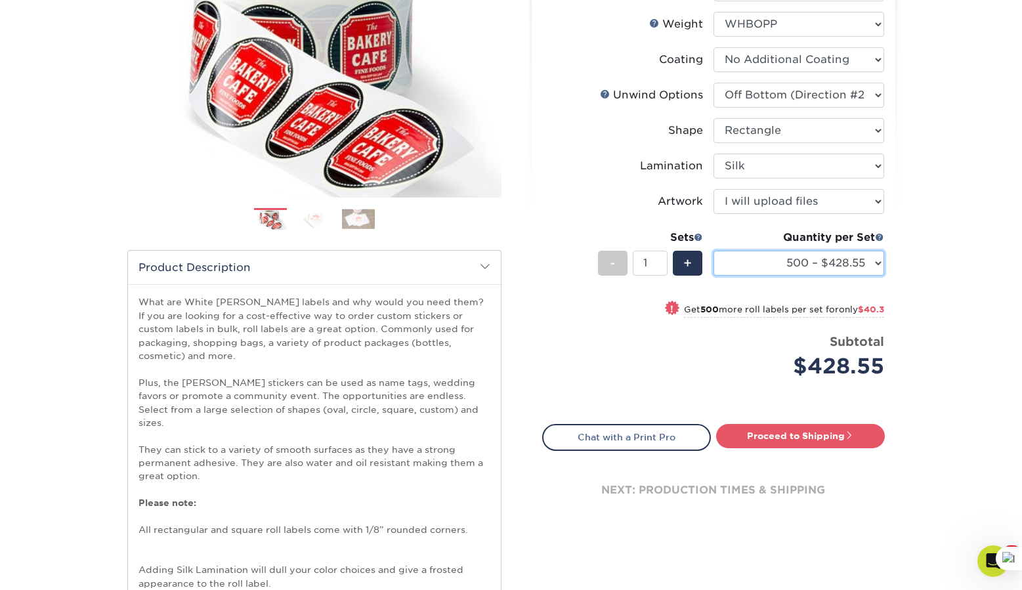
scroll to position [196, 0]
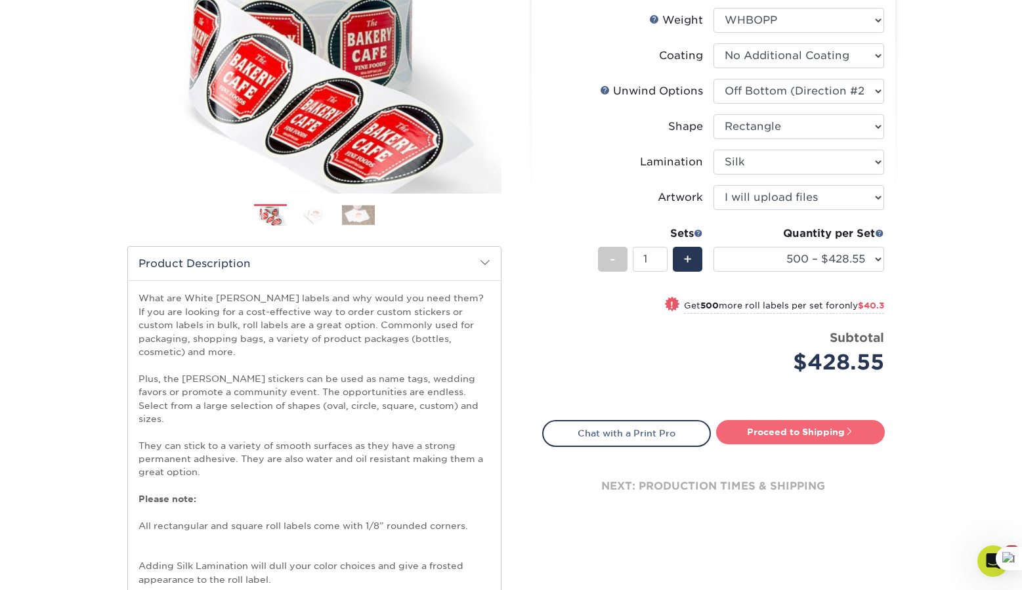
click at [786, 428] on link "Proceed to Shipping" at bounding box center [800, 432] width 169 height 24
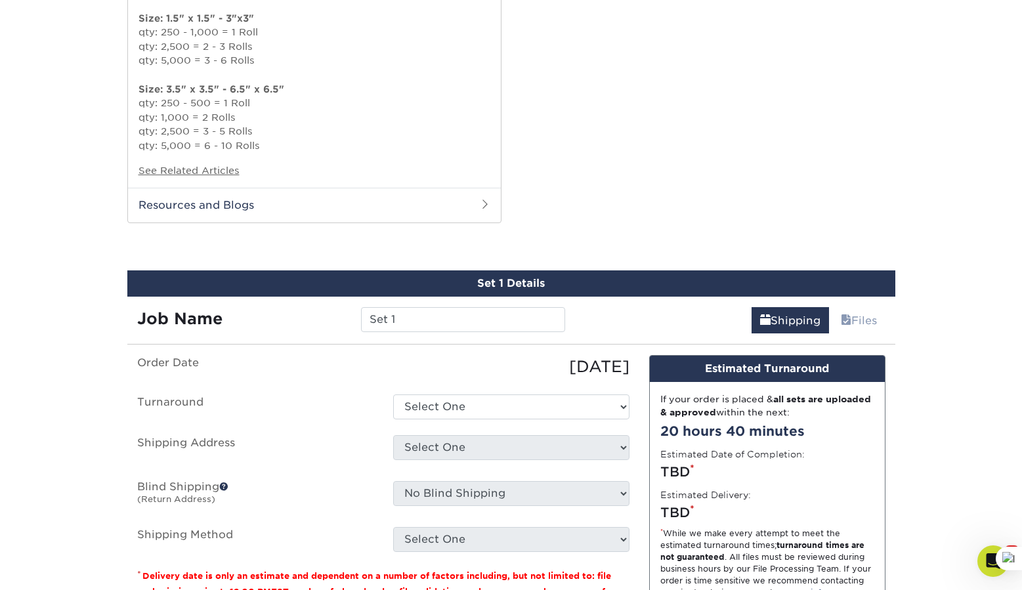
scroll to position [1102, 0]
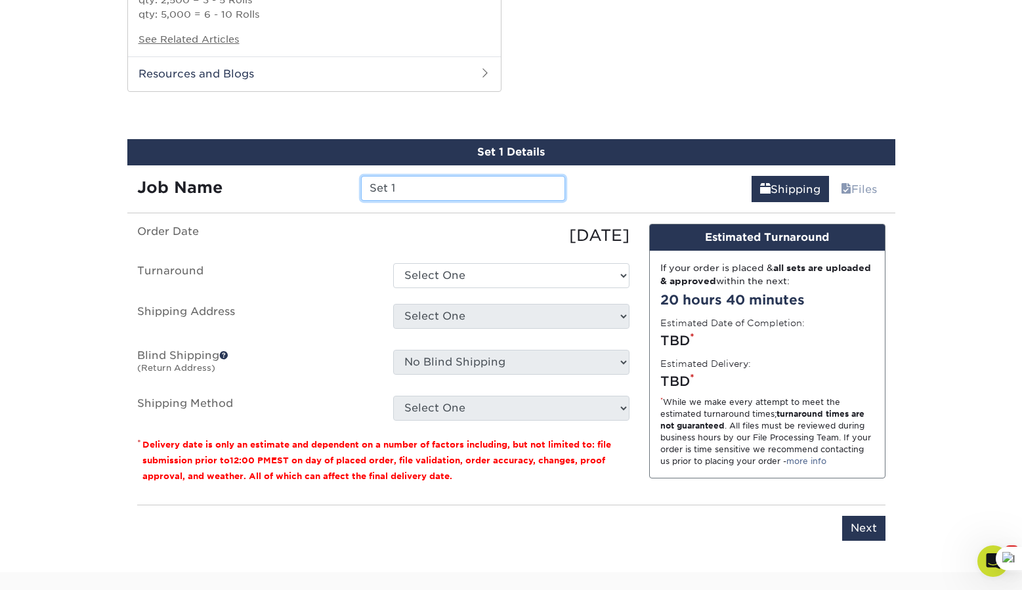
click at [479, 176] on input "Set 1" at bounding box center [463, 188] width 204 height 25
type input "Back Rectangle Honey Labels"
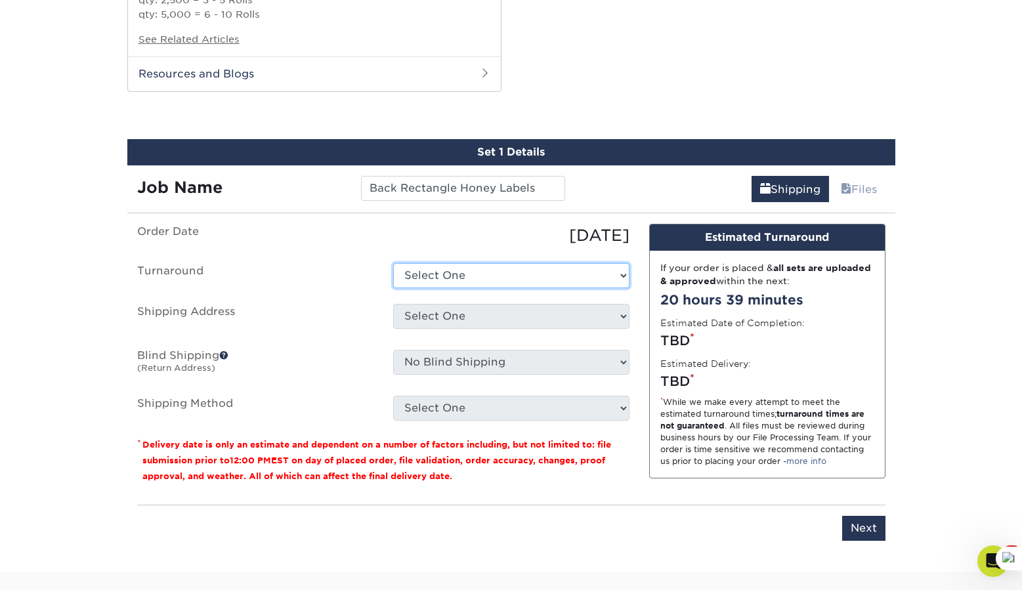
click at [517, 263] on select "Select One 2-4 Business Days Next Business Day (+$87.96)" at bounding box center [511, 275] width 236 height 25
select select "857c0561-a1d4-4ee8-affd-8ec2183614a9"
click at [393, 263] on select "Select One 2-4 Business Days Next Business Day (+$87.96)" at bounding box center [511, 275] width 236 height 25
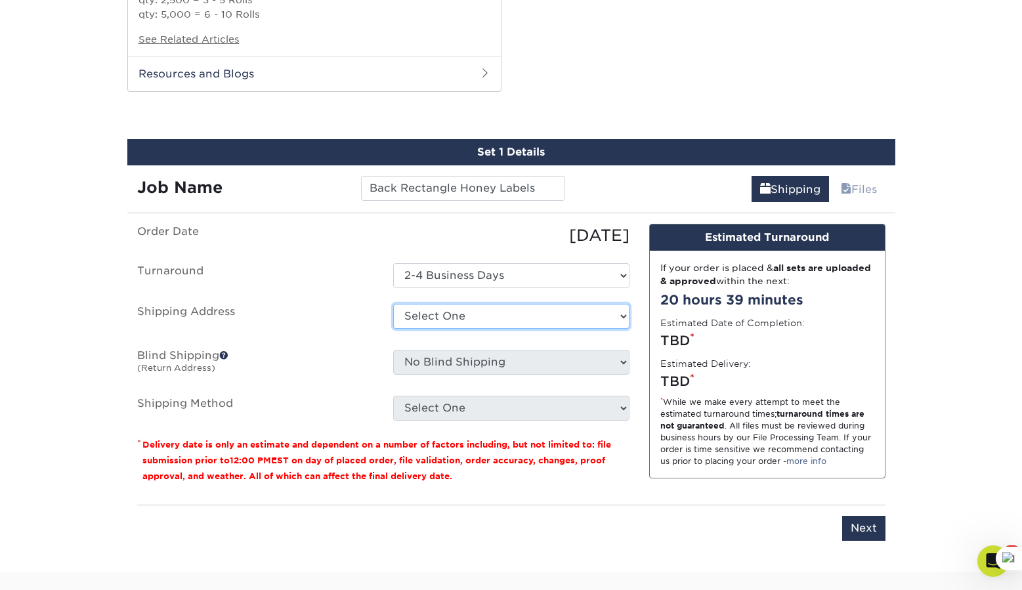
click at [449, 304] on select "Select One Ariel Mooney Chelsea Alba Kathryn Collmar Kathryn Collmar + Add New …" at bounding box center [511, 316] width 236 height 25
select select "253765"
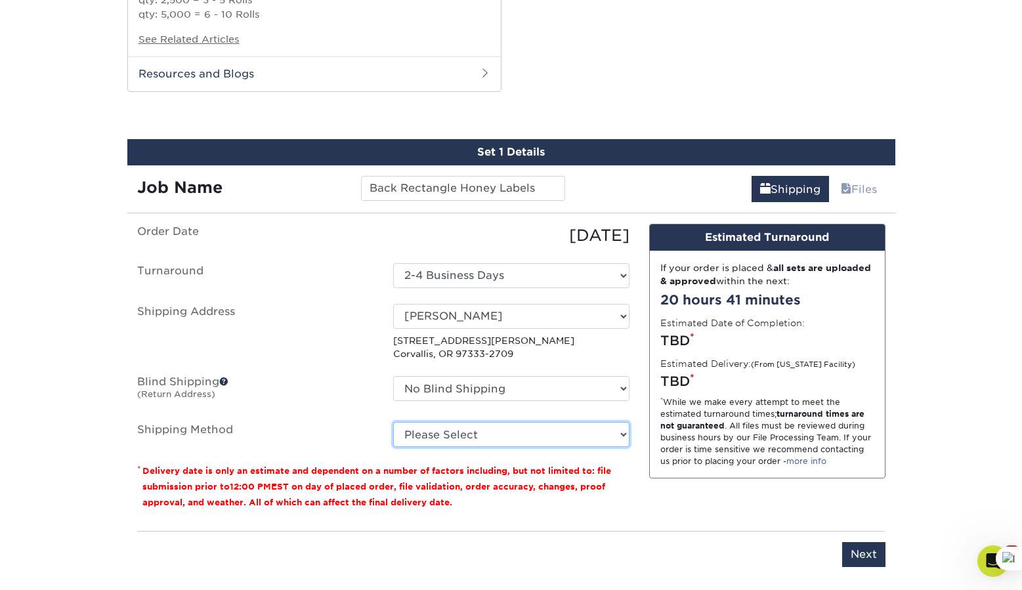
click at [436, 422] on select "Please Select 3 Day Shipping Service (+$23.82) 2 Day Air Shipping (+$24.29) Gro…" at bounding box center [511, 434] width 236 height 25
select select "12"
click at [393, 422] on select "Please Select 3 Day Shipping Service (+$23.82) 2 Day Air Shipping (+$24.29) Gro…" at bounding box center [511, 434] width 236 height 25
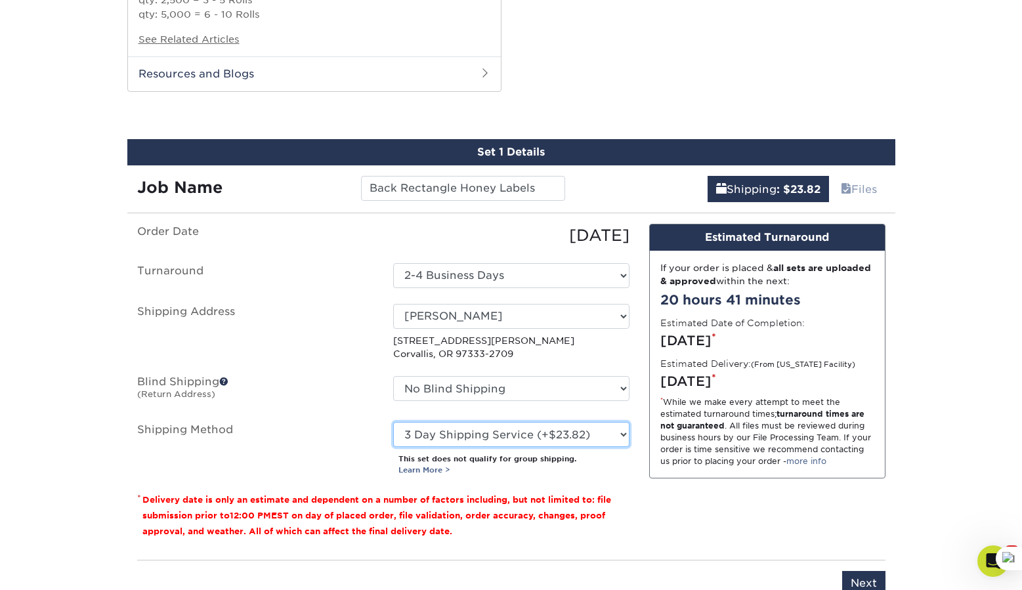
click at [590, 422] on select "Please Select 3 Day Shipping Service (+$23.82) 2 Day Air Shipping (+$24.29) Gro…" at bounding box center [511, 434] width 236 height 25
click at [860, 571] on input "Next" at bounding box center [863, 583] width 43 height 25
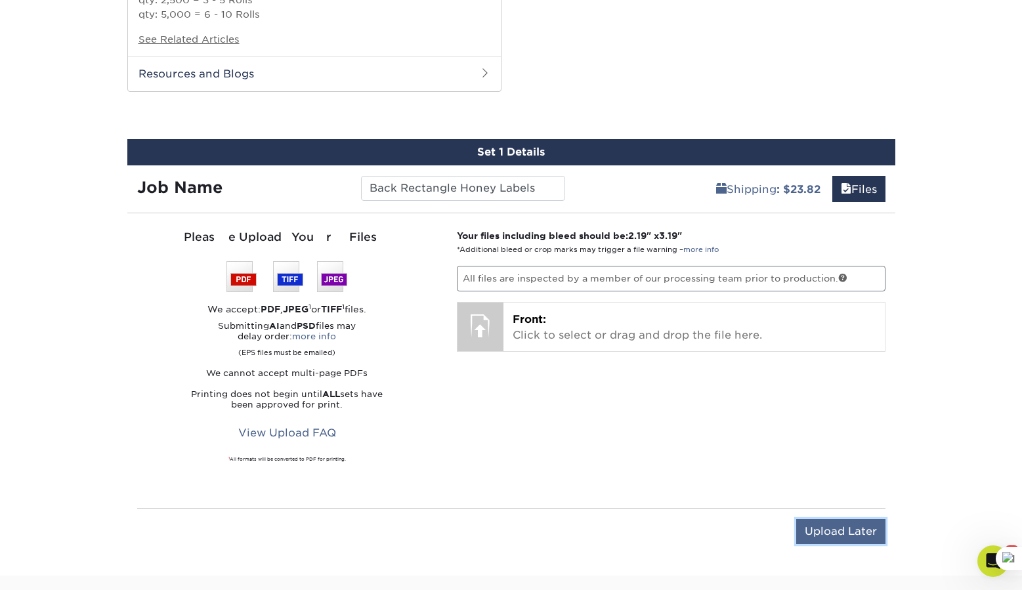
click at [809, 519] on input "Upload Later" at bounding box center [840, 531] width 89 height 25
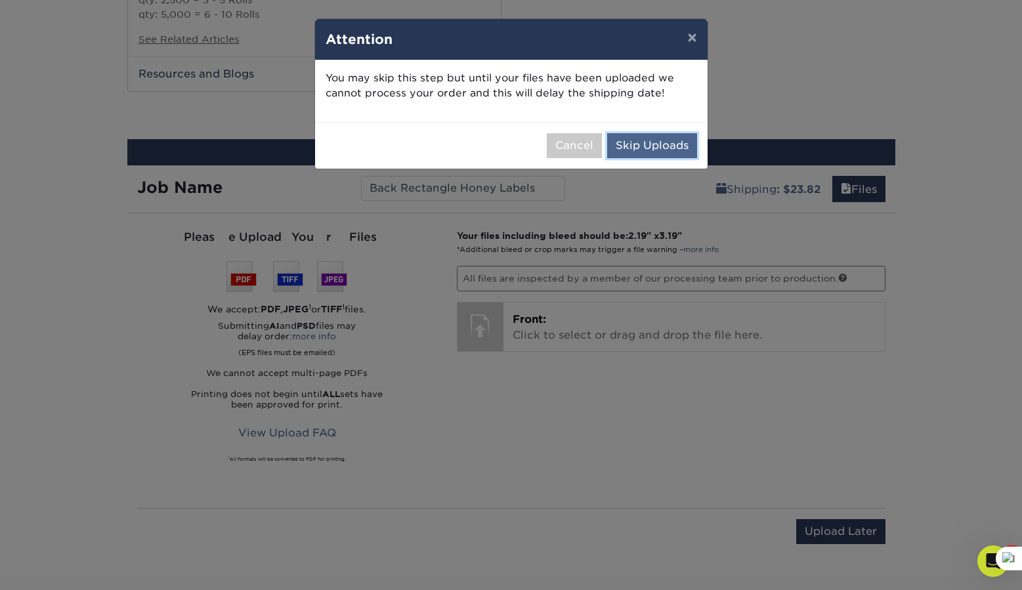
click at [648, 139] on button "Skip Uploads" at bounding box center [652, 145] width 90 height 25
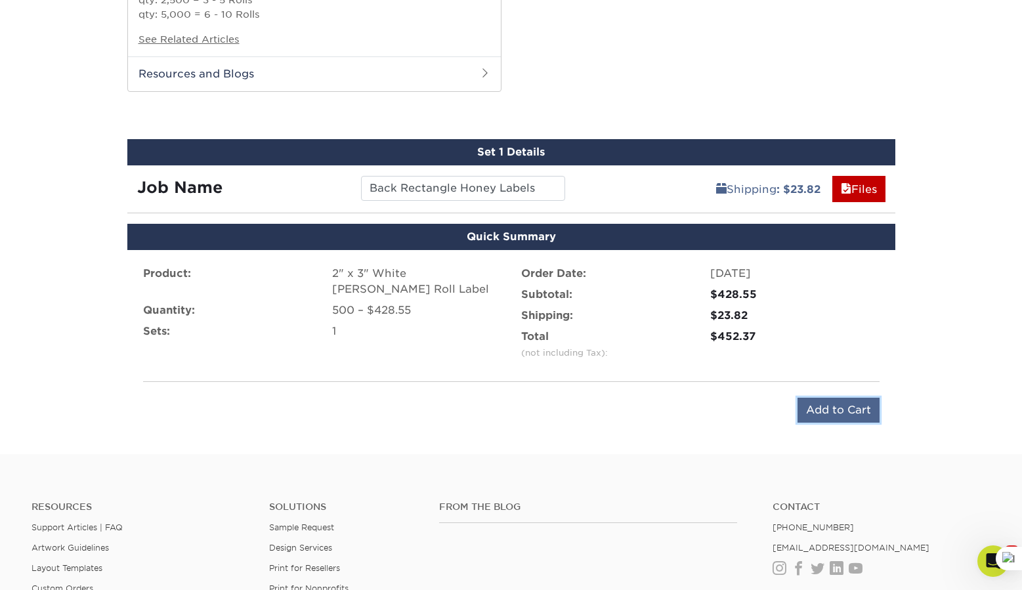
click at [856, 398] on input "Add to Cart" at bounding box center [839, 410] width 82 height 25
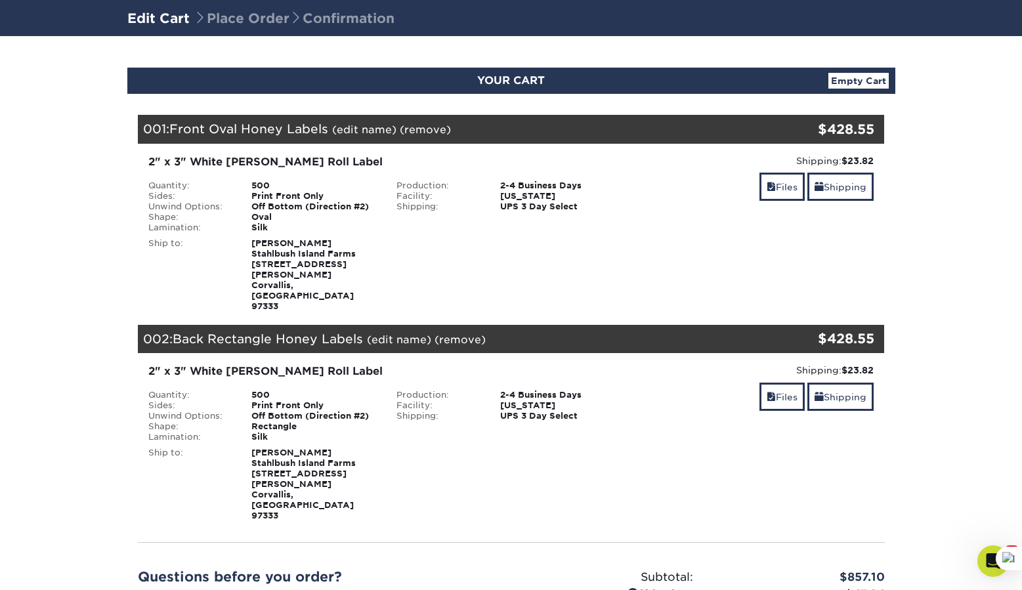
scroll to position [86, 0]
